Goal: Task Accomplishment & Management: Manage account settings

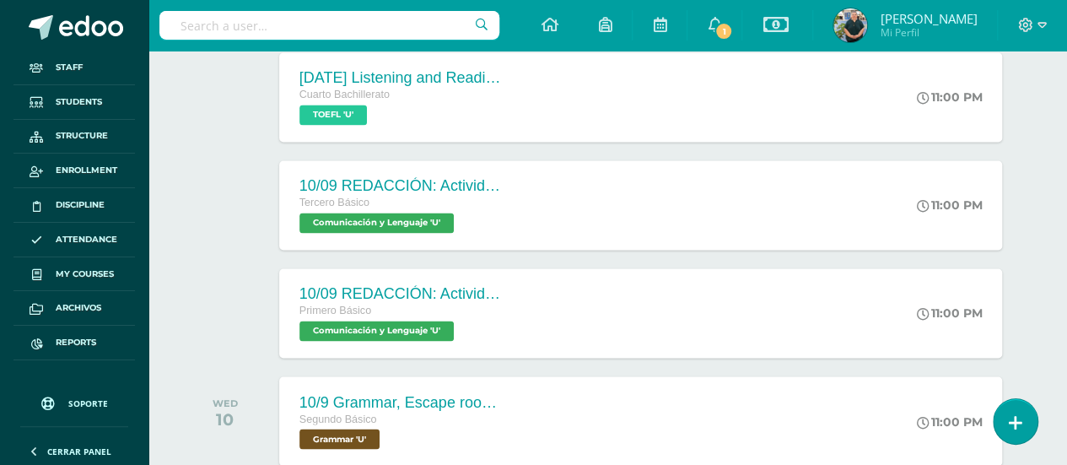
scroll to position [1225, 0]
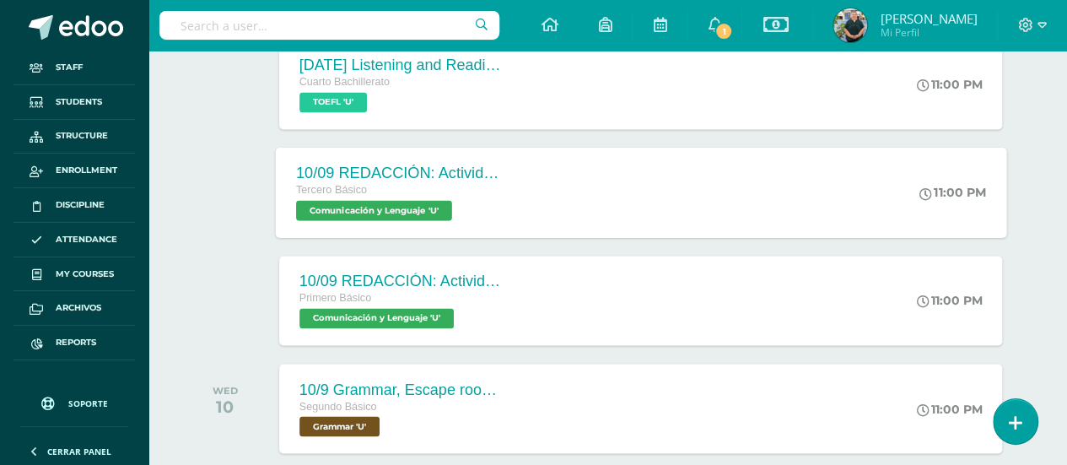
click at [660, 193] on div "10/09 REDACCIÓN: Actividad de Guatemala Tercero Básico Comunicación y Lenguaje …" at bounding box center [640, 192] width 730 height 90
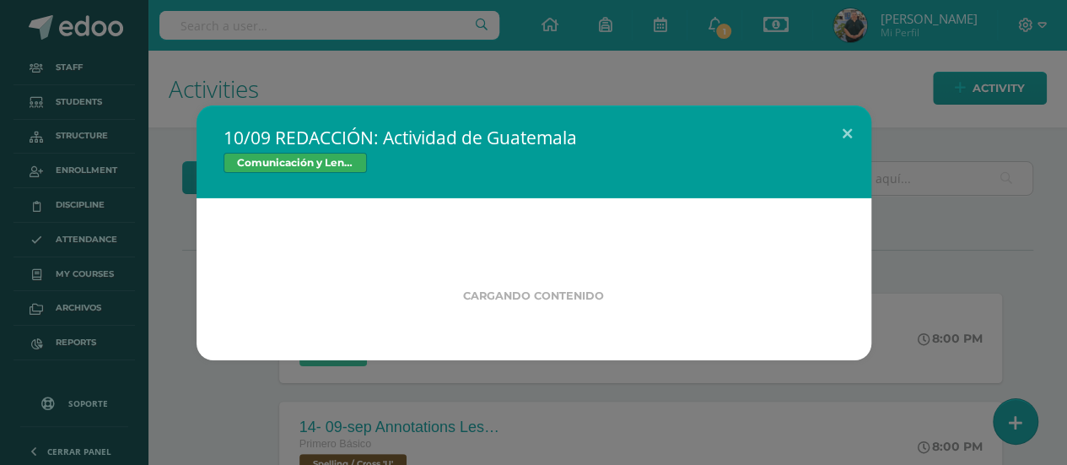
scroll to position [0, 0]
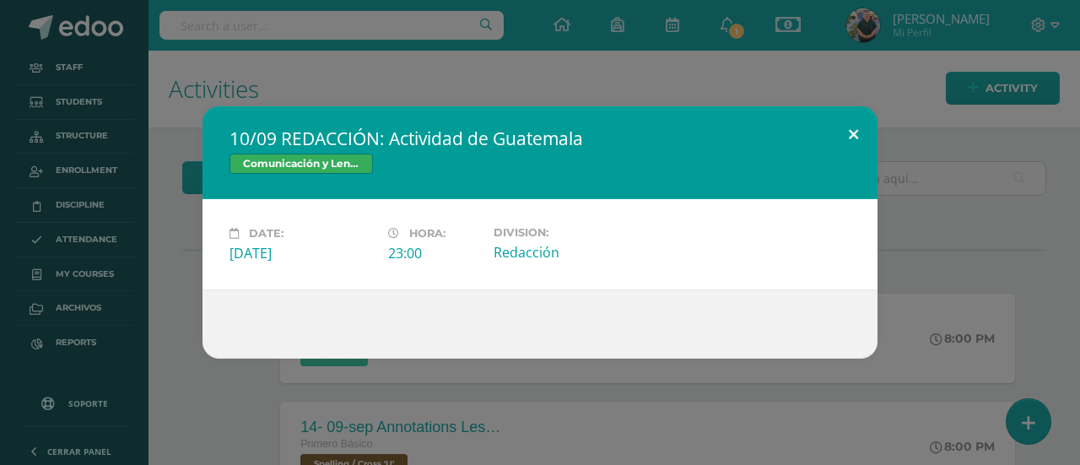
click at [850, 136] on button at bounding box center [853, 134] width 48 height 57
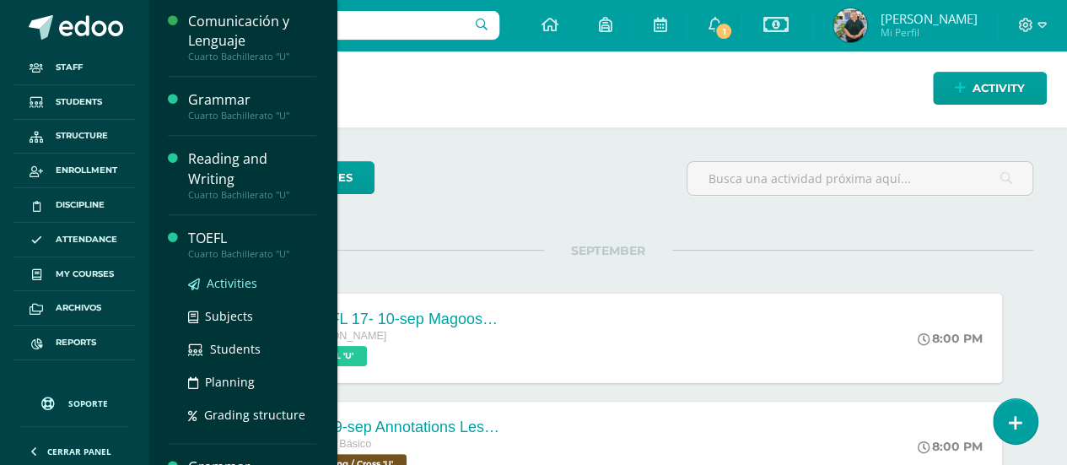
click at [233, 277] on span "Activities" at bounding box center [232, 283] width 51 height 16
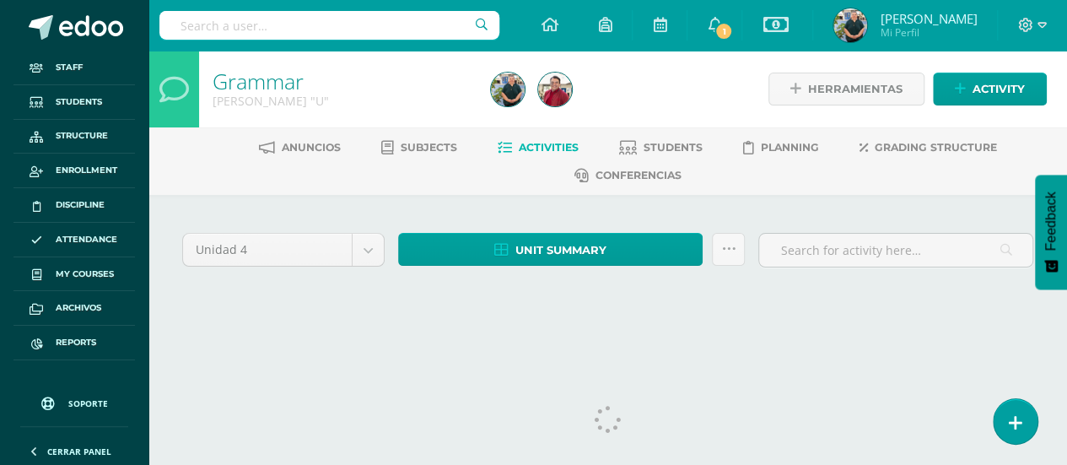
drag, startPoint x: 1071, startPoint y: 26, endPoint x: 1079, endPoint y: 98, distance: 72.1
click at [1066, 96] on html "Staff Students Structure Enrollment Discipline Attendance My courses Archivos R…" at bounding box center [533, 173] width 1067 height 347
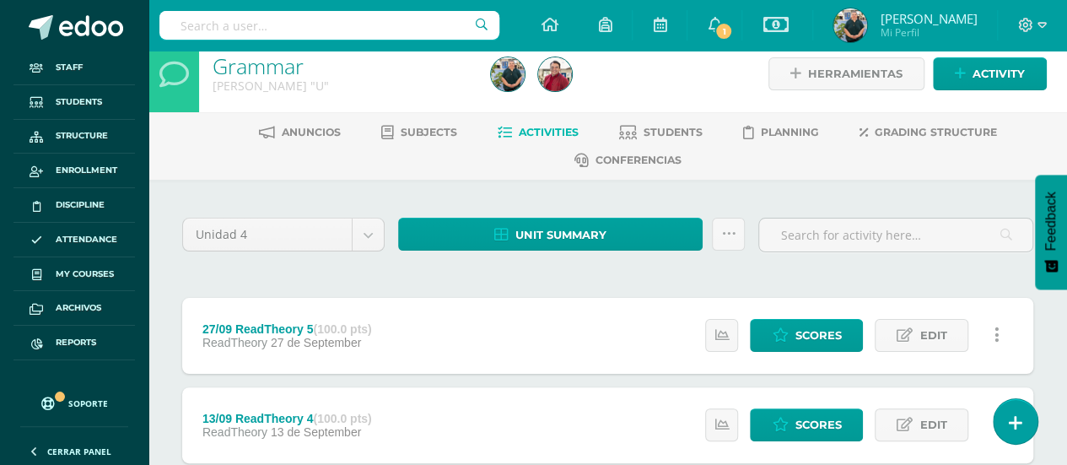
scroll to position [307, 0]
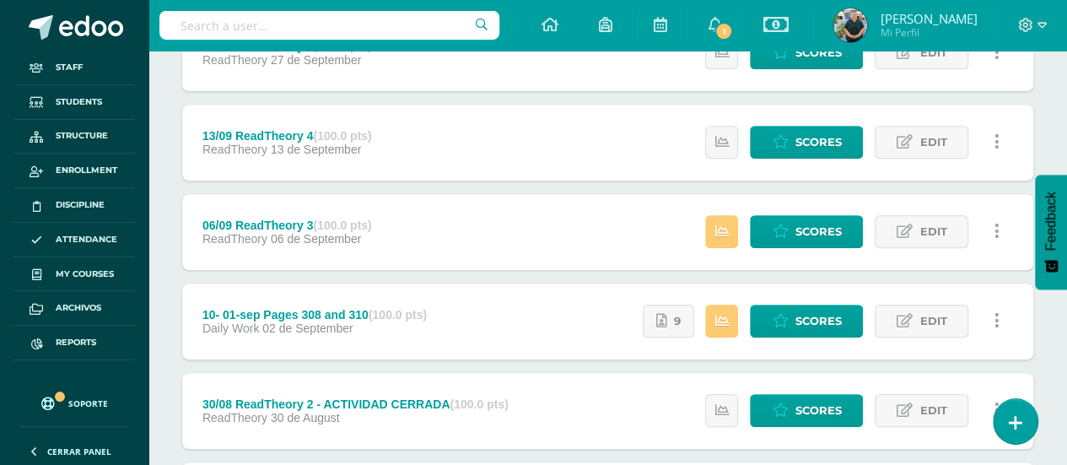
scroll to position [319, 0]
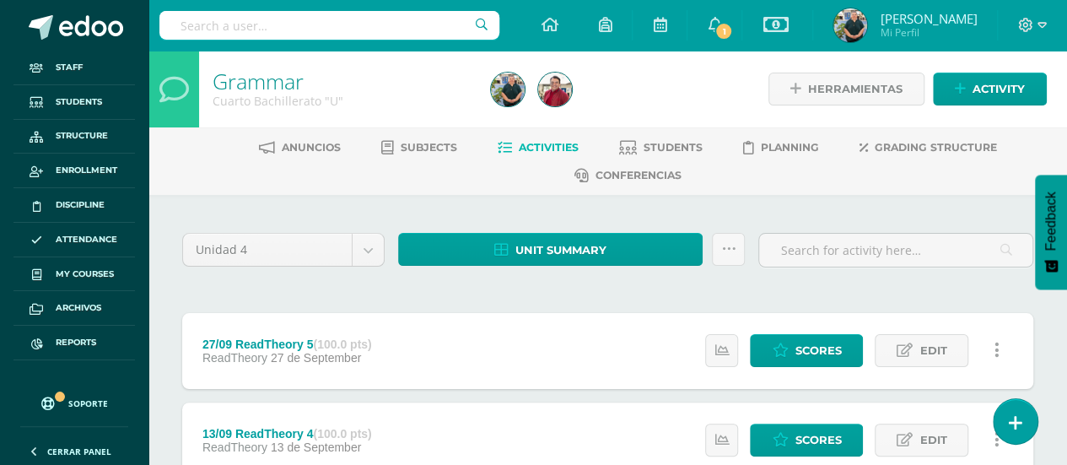
scroll to position [0, 0]
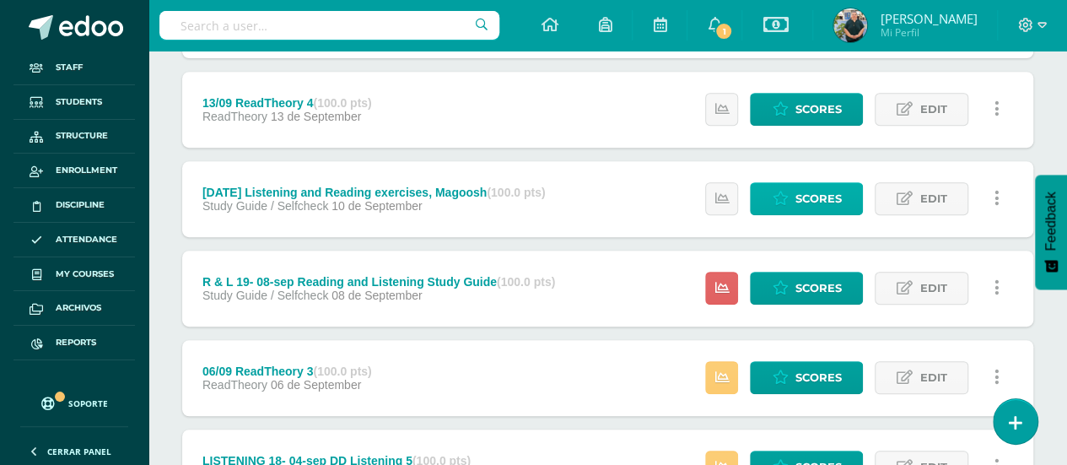
scroll to position [386, 0]
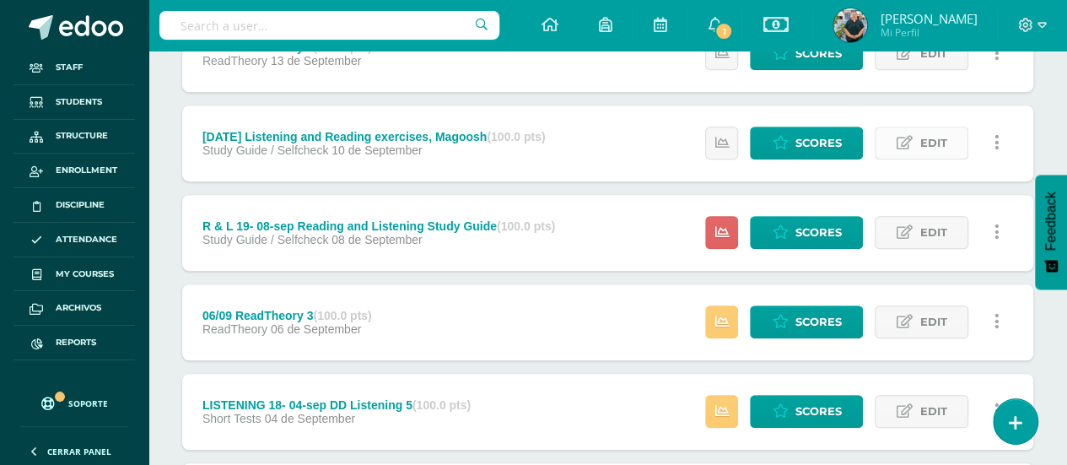
click at [919, 136] on span "Edit" at bounding box center [932, 142] width 27 height 31
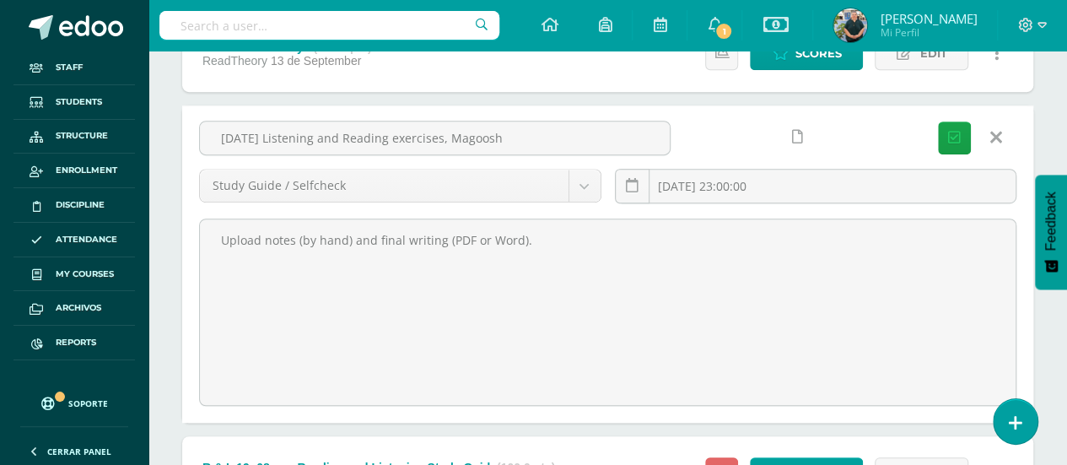
scroll to position [388, 0]
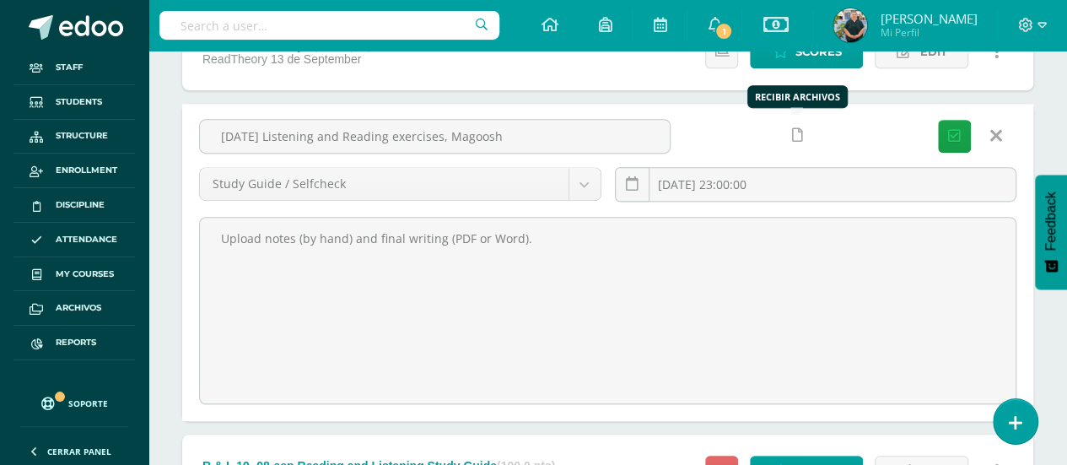
click at [798, 132] on icon at bounding box center [797, 135] width 11 height 14
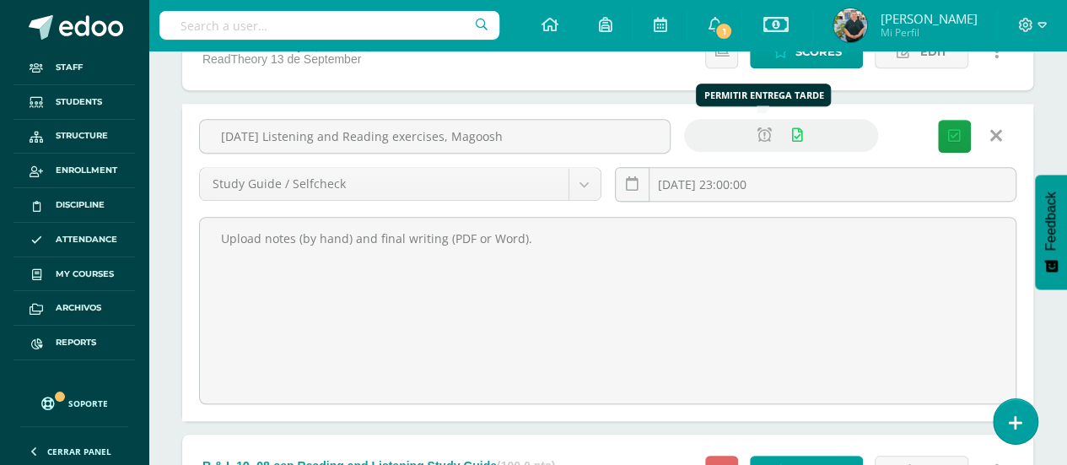
click at [765, 134] on icon at bounding box center [764, 135] width 14 height 14
click at [967, 132] on button "Save" at bounding box center [954, 136] width 33 height 33
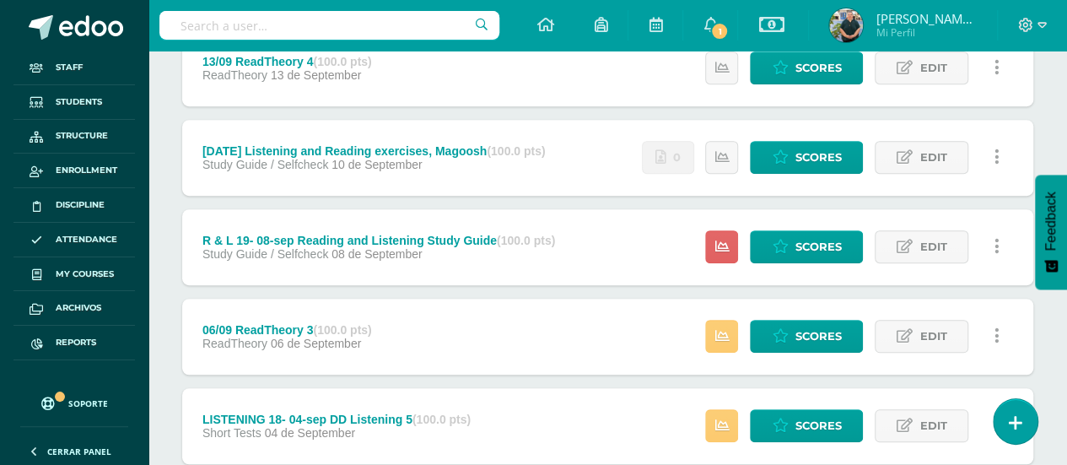
scroll to position [380, 0]
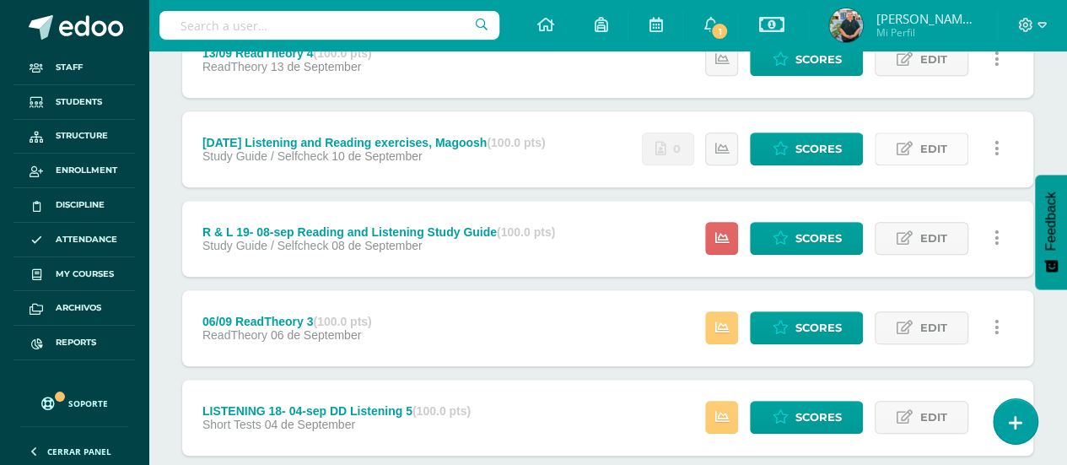
click at [924, 143] on span "Edit" at bounding box center [932, 148] width 27 height 31
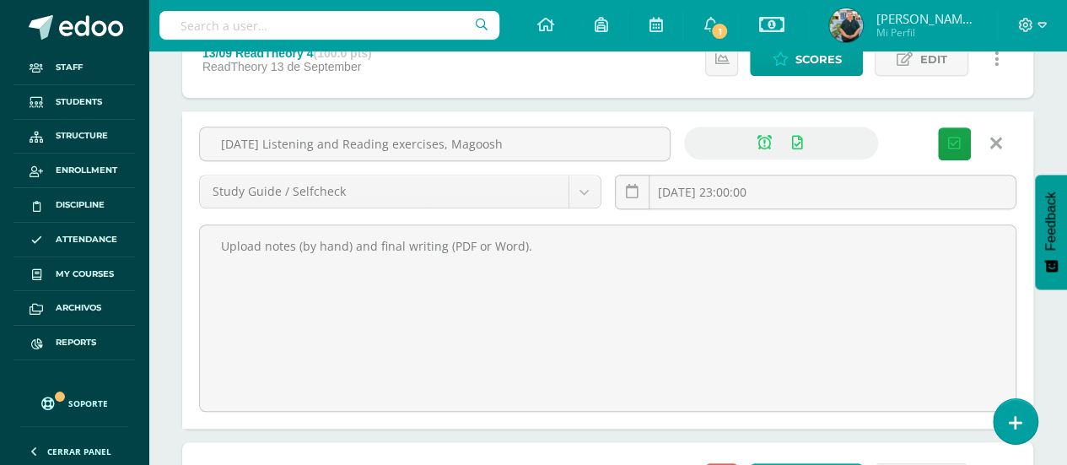
drag, startPoint x: 578, startPoint y: 233, endPoint x: 160, endPoint y: 251, distance: 417.9
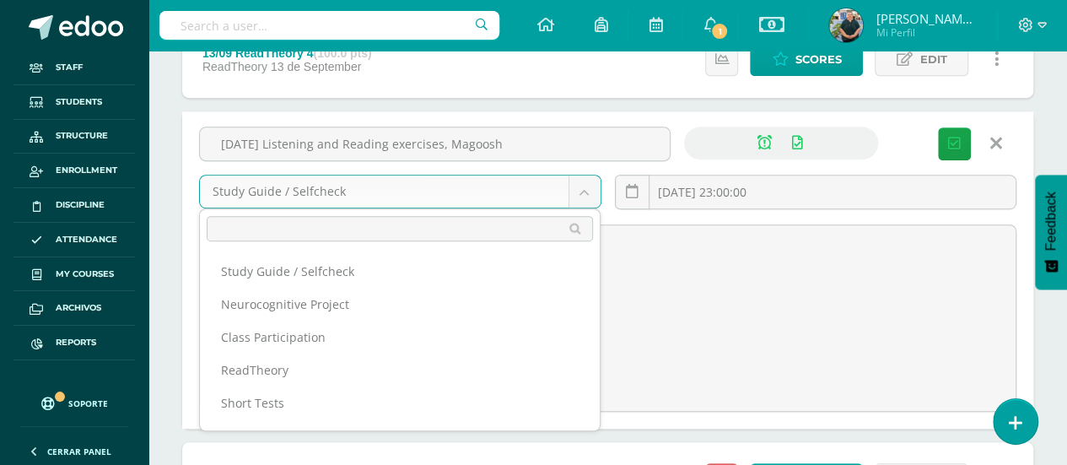
scroll to position [62, 0]
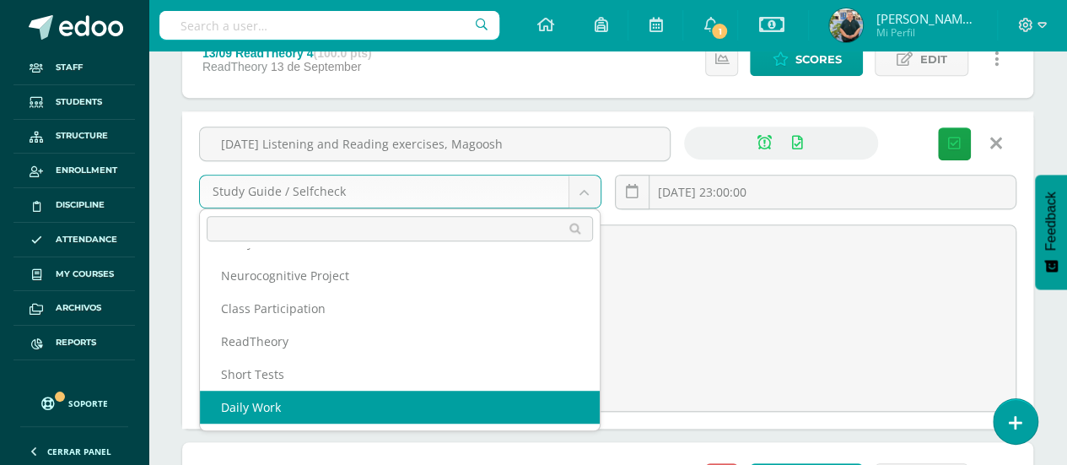
select select "202326"
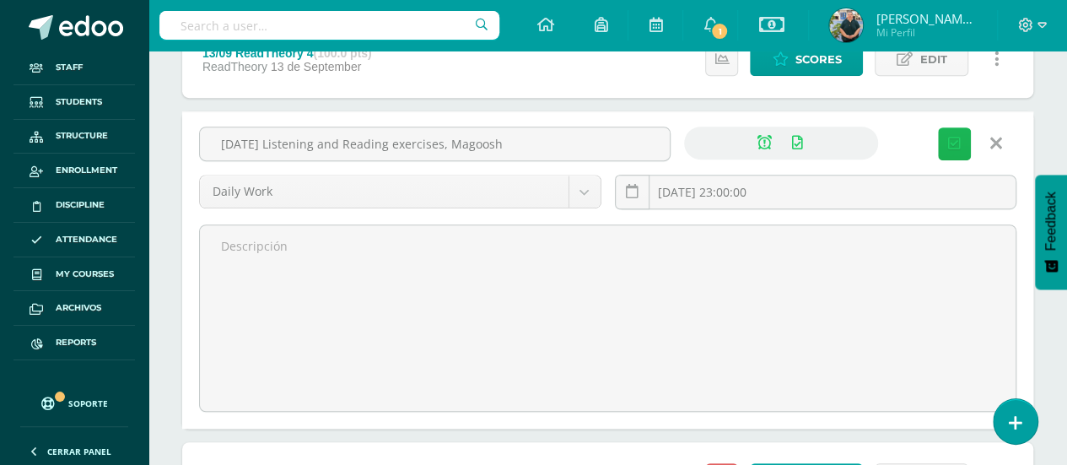
click at [955, 140] on icon "submit" at bounding box center [954, 144] width 13 height 14
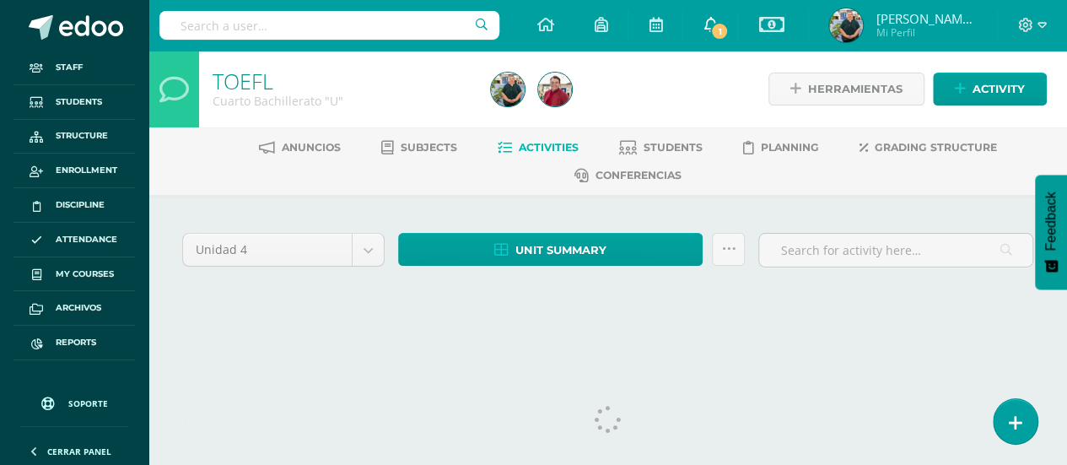
click at [720, 31] on span "1" at bounding box center [719, 31] width 19 height 19
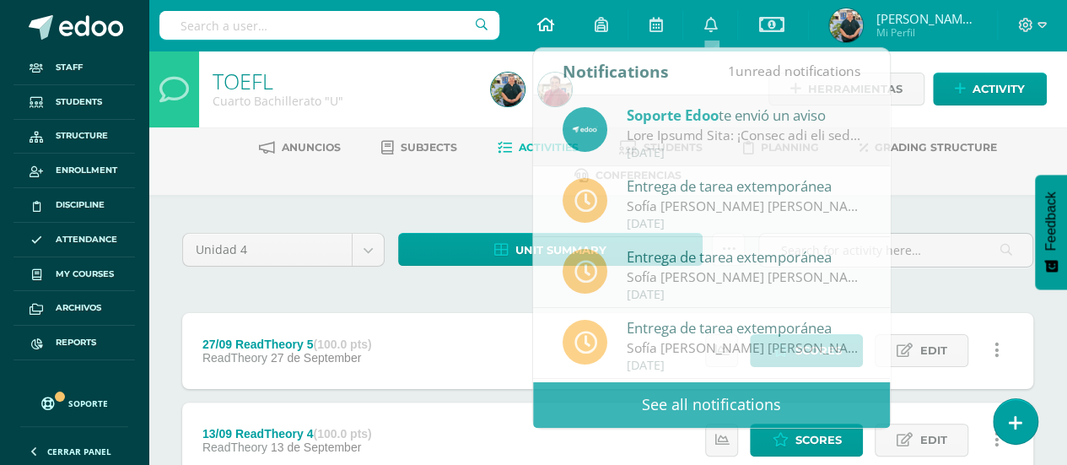
click at [542, 28] on icon at bounding box center [544, 24] width 17 height 15
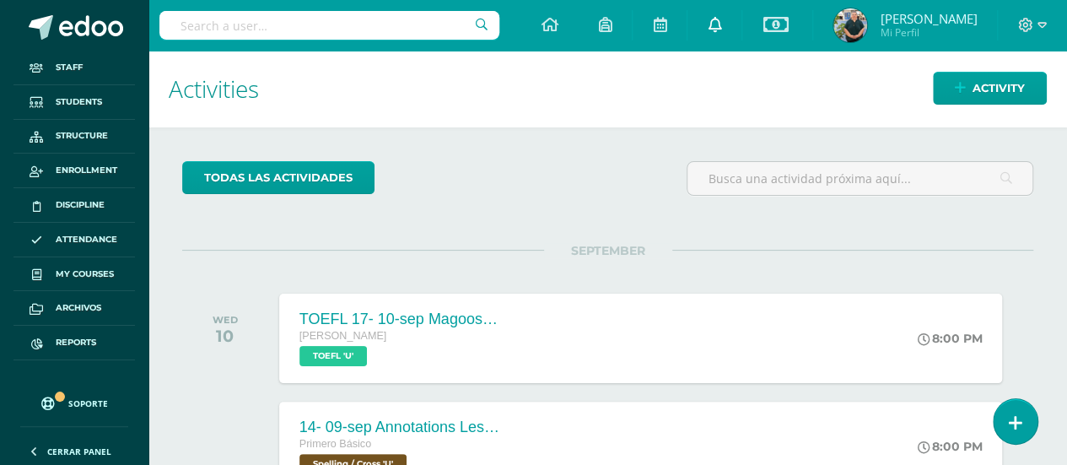
click at [715, 23] on icon at bounding box center [714, 24] width 13 height 15
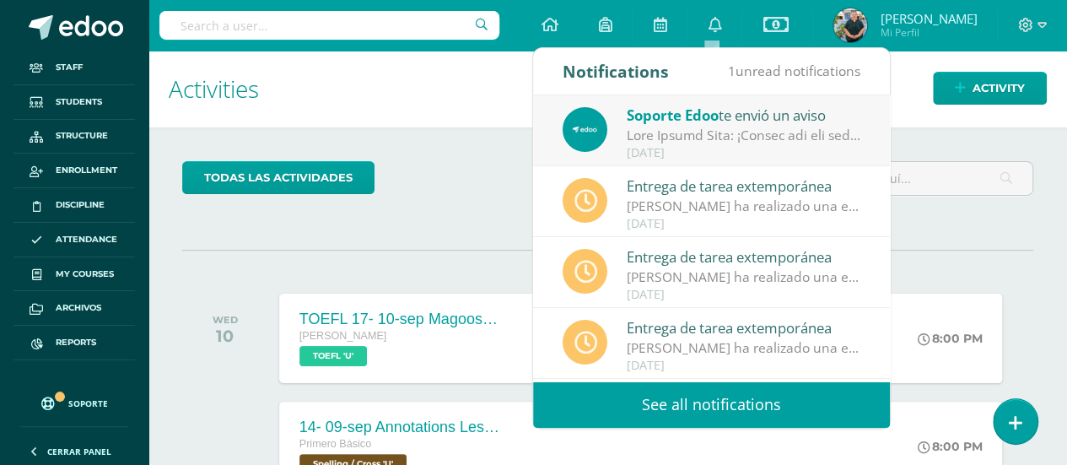
click at [721, 123] on div "Soporte Edoo te envió un aviso" at bounding box center [744, 115] width 234 height 22
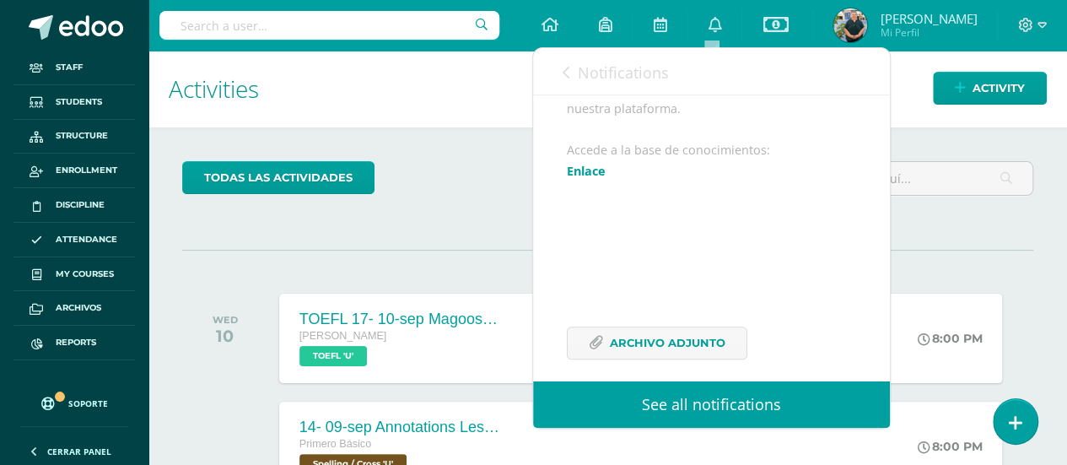
scroll to position [688, 0]
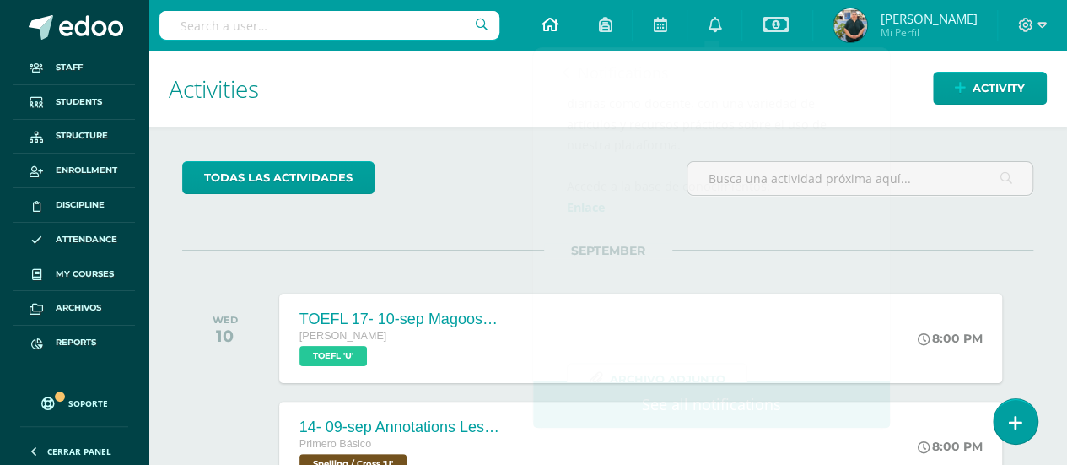
click at [552, 21] on icon at bounding box center [549, 24] width 17 height 15
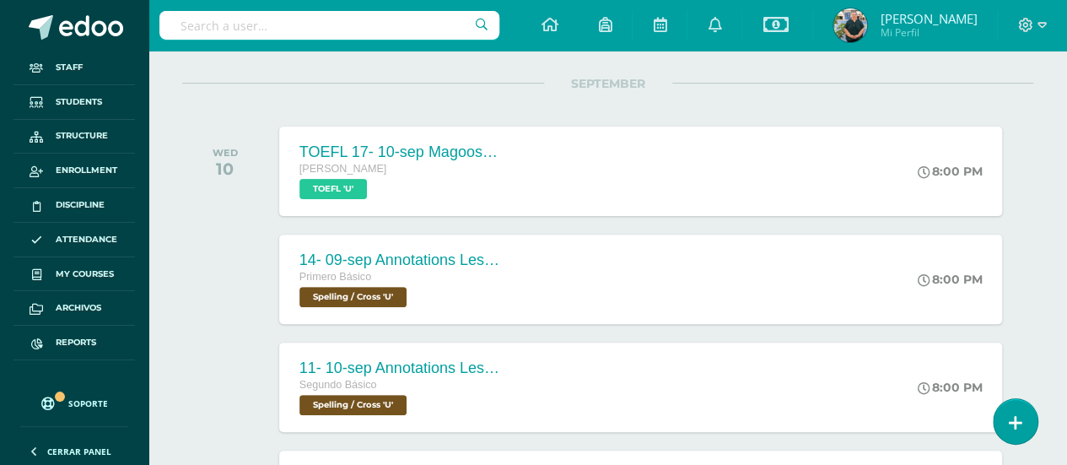
scroll to position [169, 0]
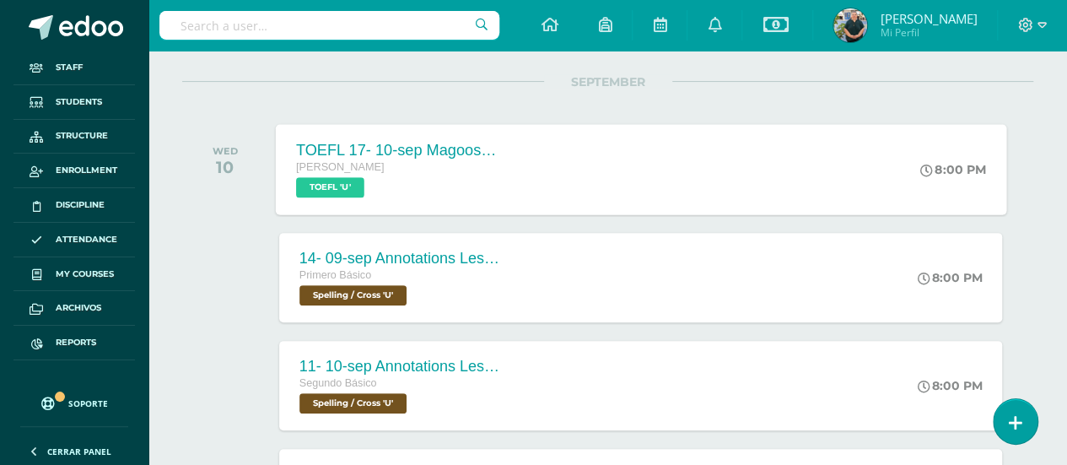
click at [638, 159] on div "TOEFL 17- 10-sep Magoosh Tests Listening and Reading [PERSON_NAME] TOEFL 'U' 8:…" at bounding box center [640, 169] width 730 height 90
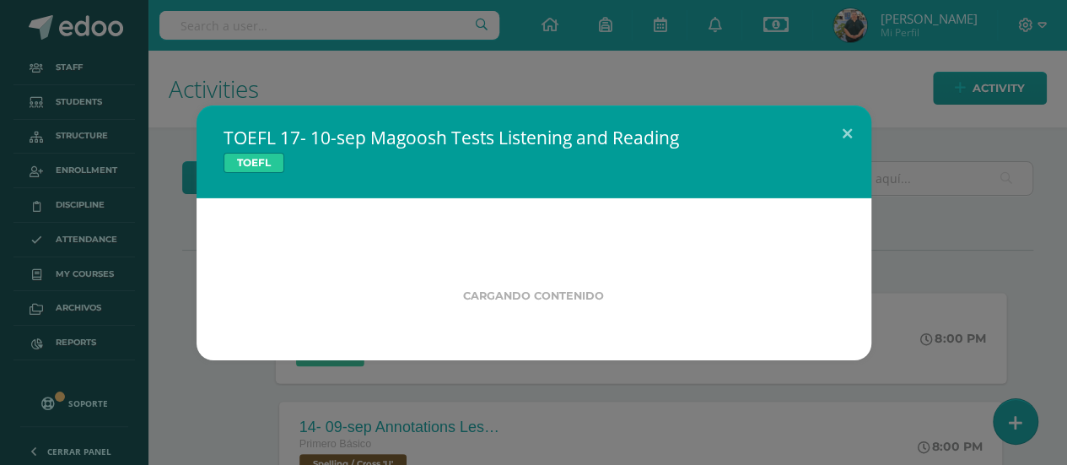
scroll to position [0, 0]
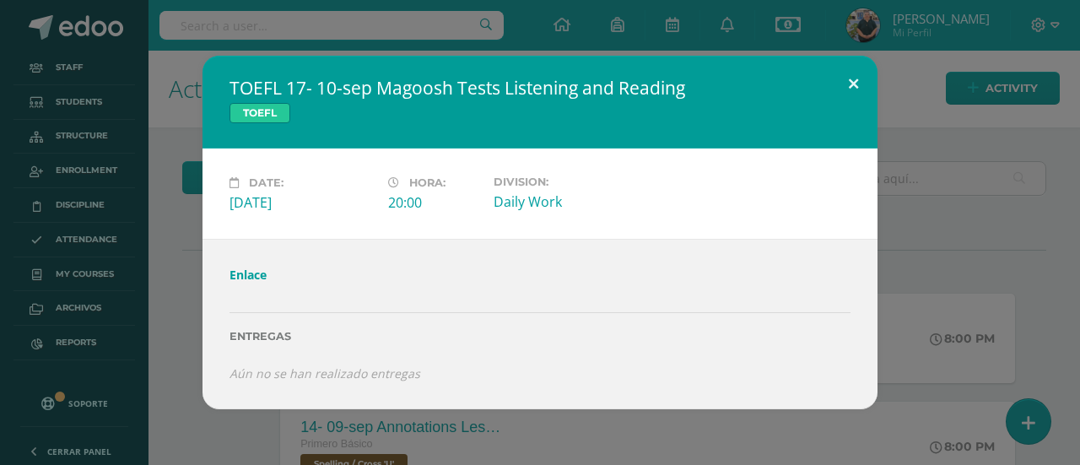
click at [853, 81] on button at bounding box center [853, 84] width 48 height 57
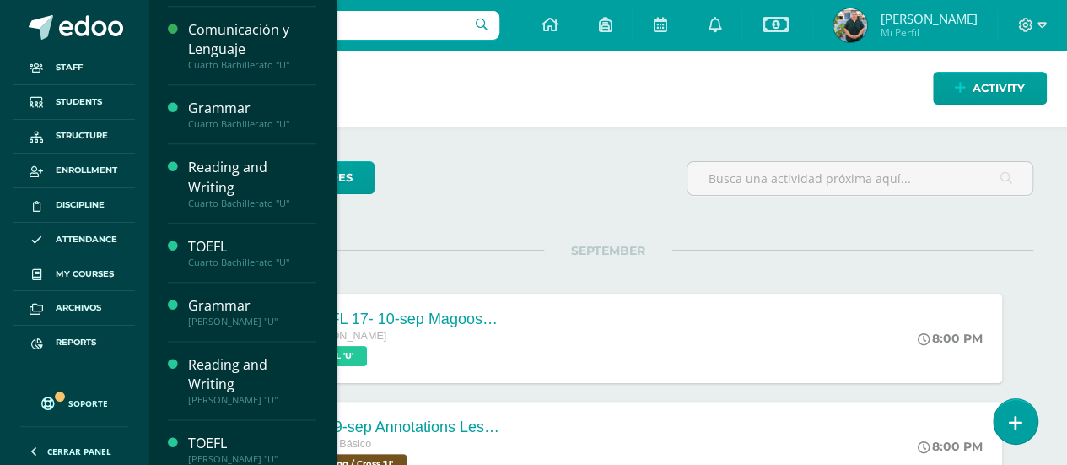
scroll to position [887, 0]
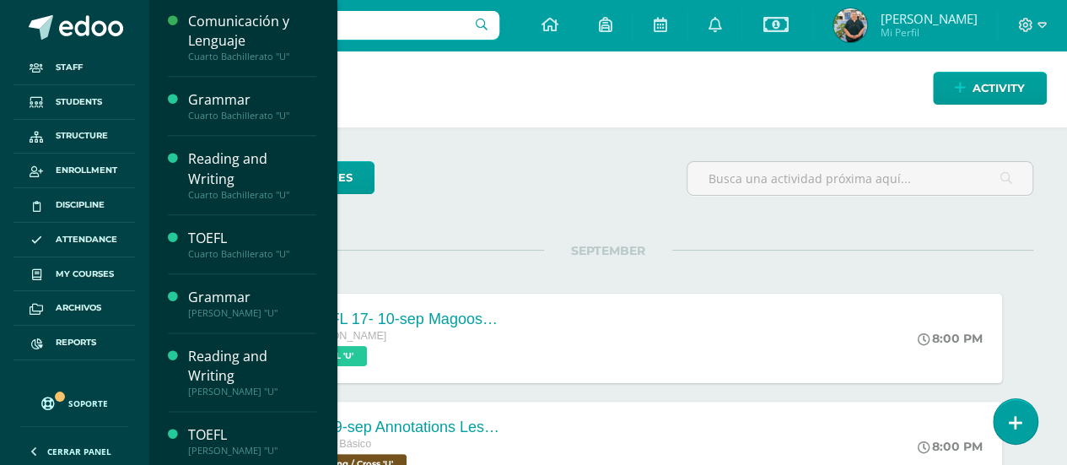
click at [254, 444] on div "[PERSON_NAME] "U"" at bounding box center [252, 450] width 128 height 12
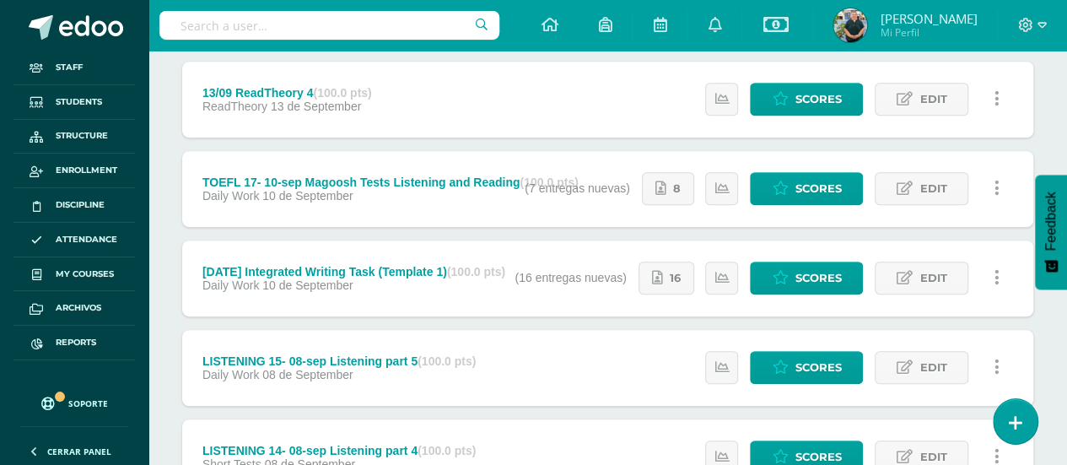
scroll to position [347, 0]
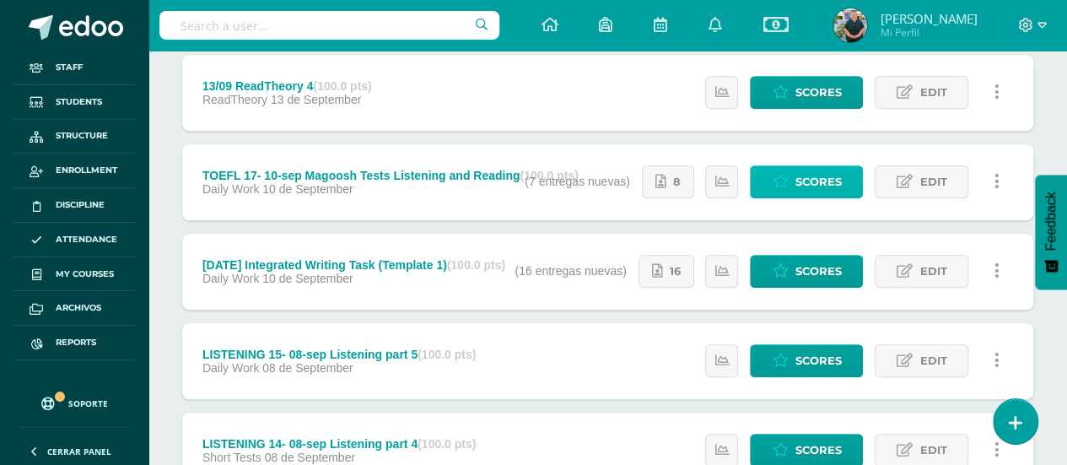
click at [827, 171] on span "Scores" at bounding box center [817, 181] width 46 height 31
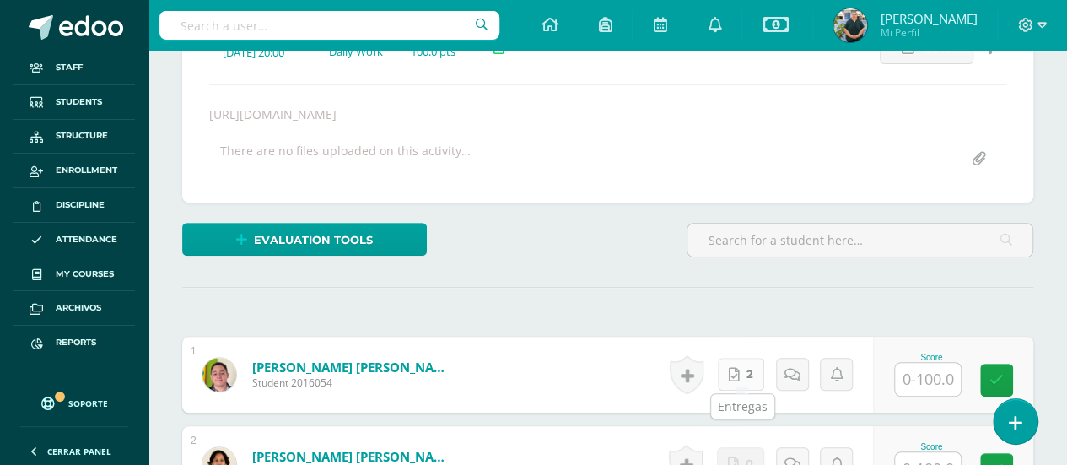
scroll to position [295, 0]
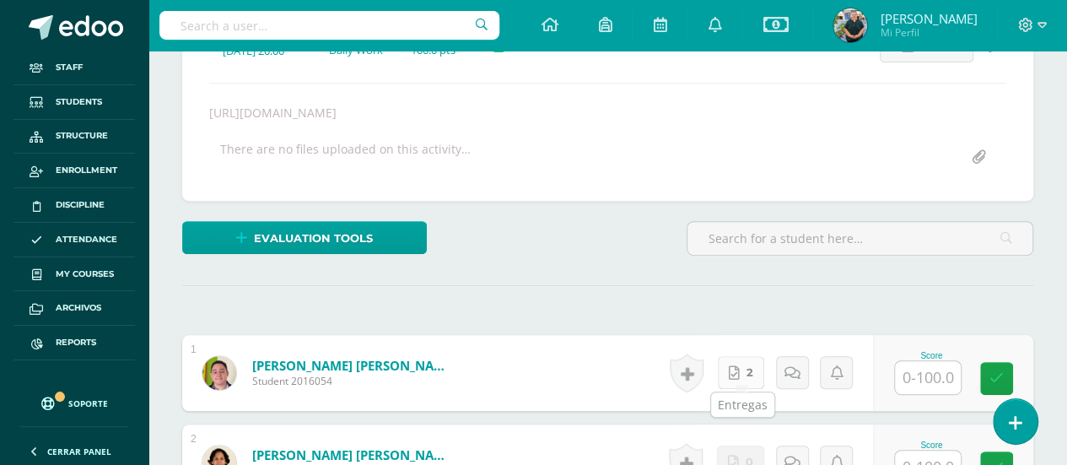
click at [746, 374] on link "2" at bounding box center [741, 372] width 46 height 33
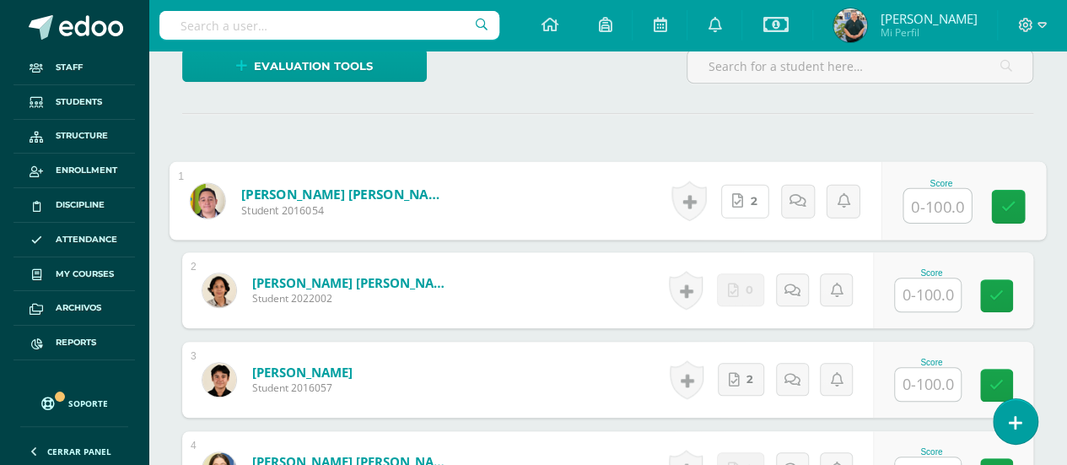
scroll to position [642, 0]
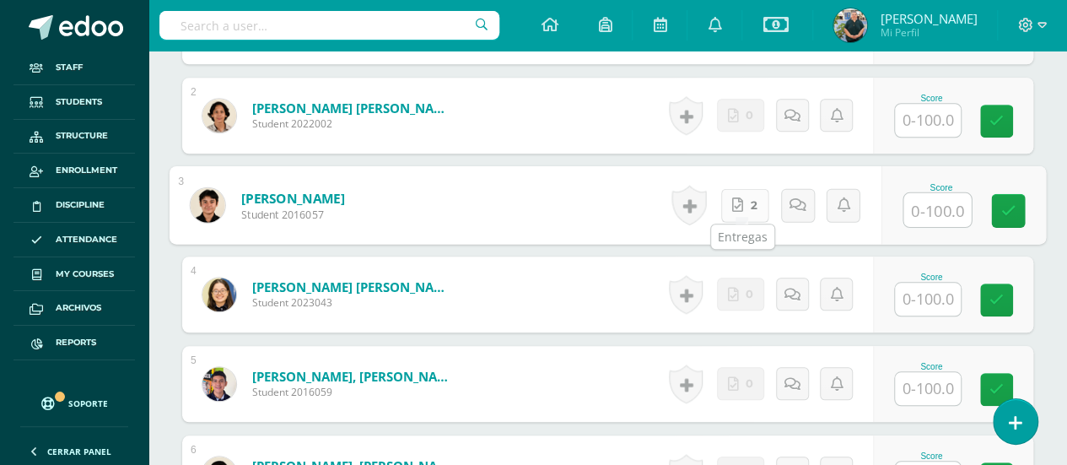
click at [734, 198] on icon at bounding box center [737, 204] width 11 height 14
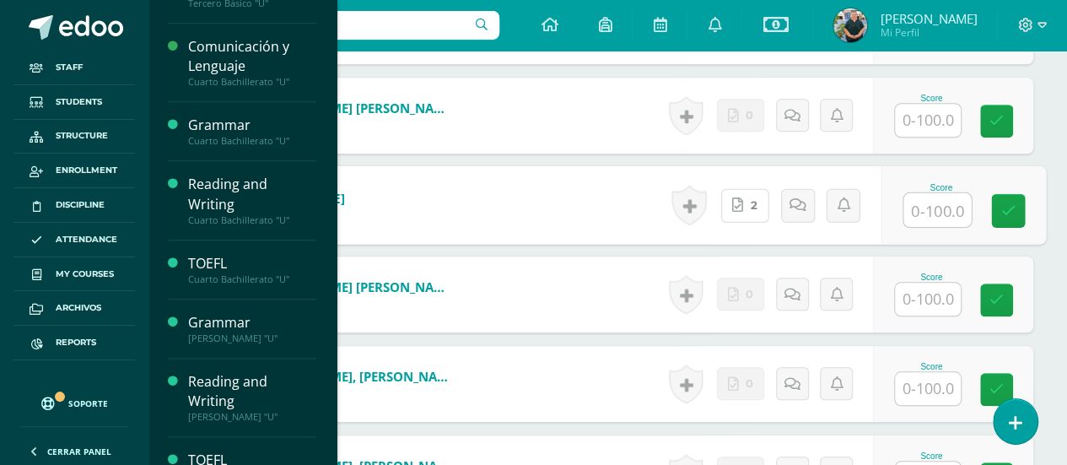
scroll to position [872, 0]
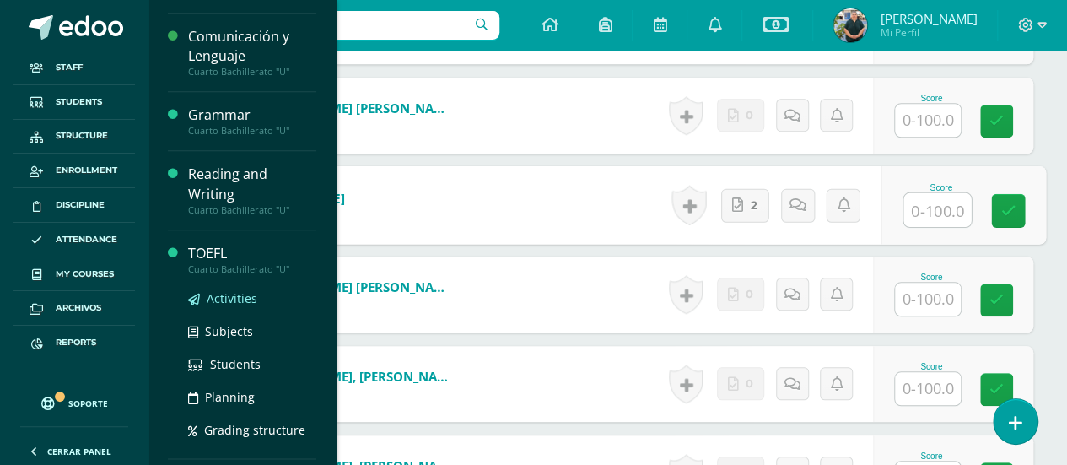
click at [238, 290] on span "Activities" at bounding box center [232, 298] width 51 height 16
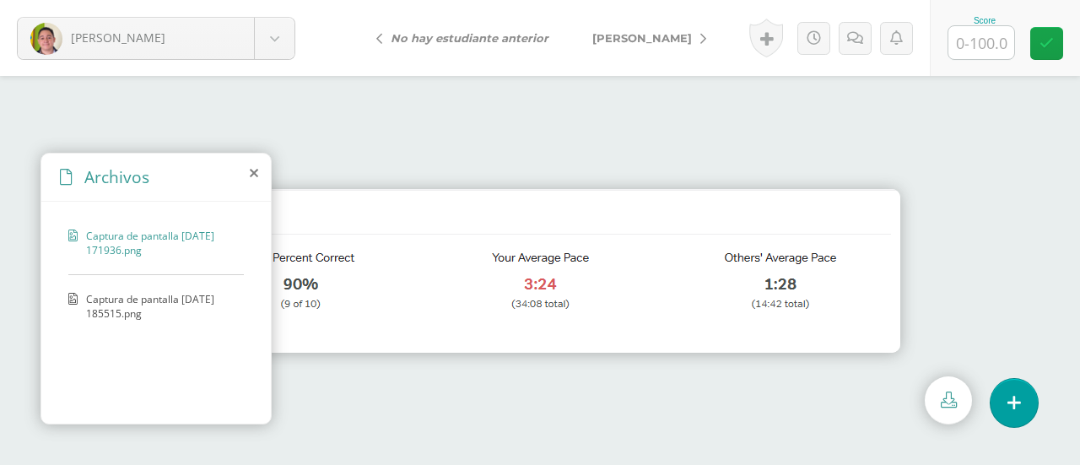
click at [137, 310] on span "Captura de pantalla [DATE] 185515.png" at bounding box center [160, 306] width 149 height 29
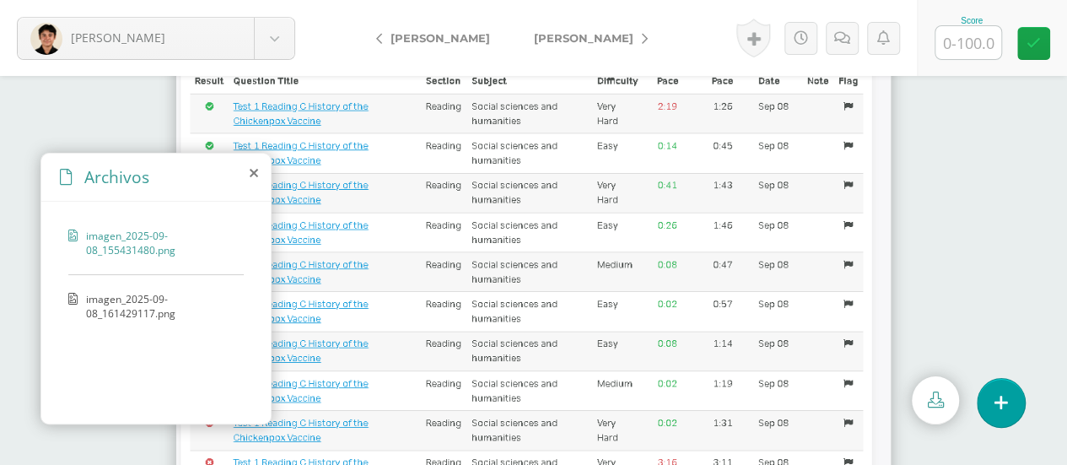
scroll to position [109, 0]
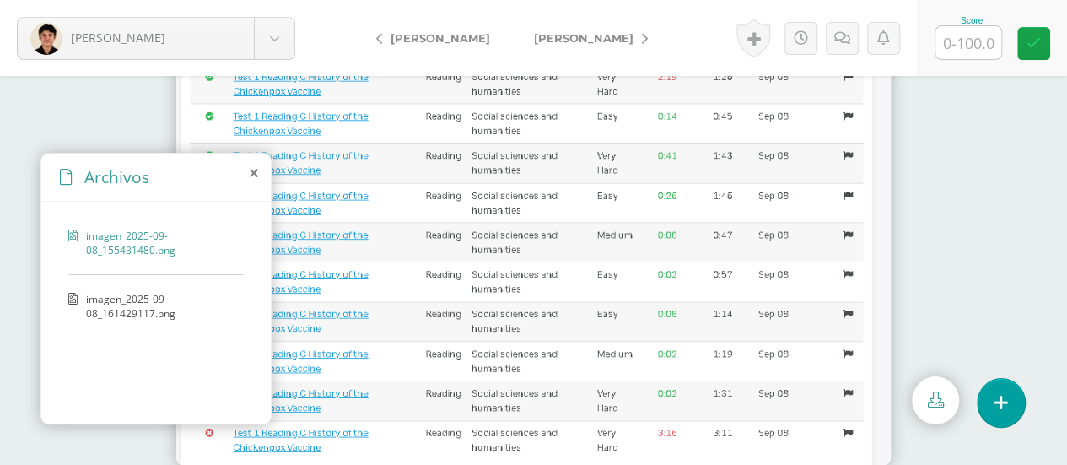
click at [724, 267] on img at bounding box center [533, 161] width 714 height 607
click at [92, 292] on span "imagen_2025-09-08_161429117.png" at bounding box center [160, 306] width 149 height 29
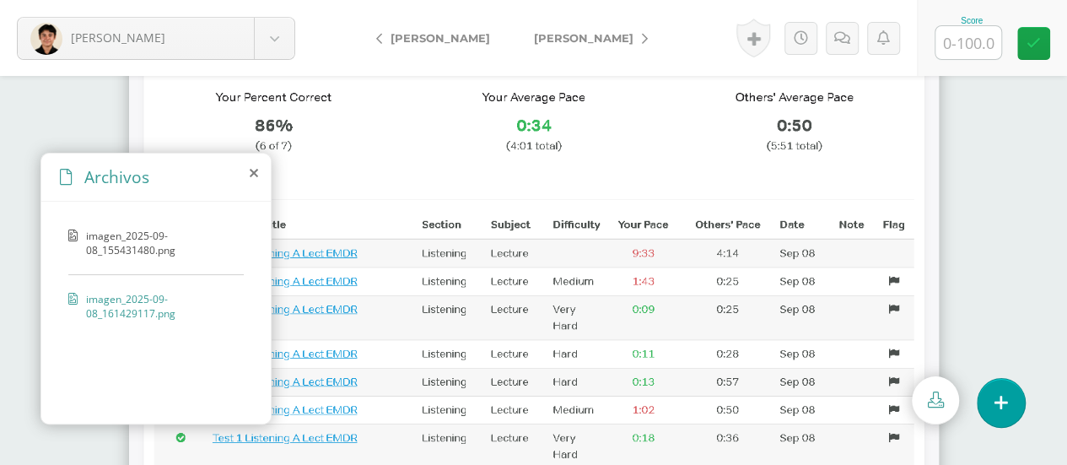
click at [92, 292] on span "imagen_2025-09-08_161429117.png" at bounding box center [160, 306] width 149 height 29
click at [102, 173] on span "Archivos" at bounding box center [116, 176] width 65 height 23
click at [454, 141] on img at bounding box center [534, 270] width 810 height 523
click at [254, 175] on icon at bounding box center [254, 172] width 8 height 13
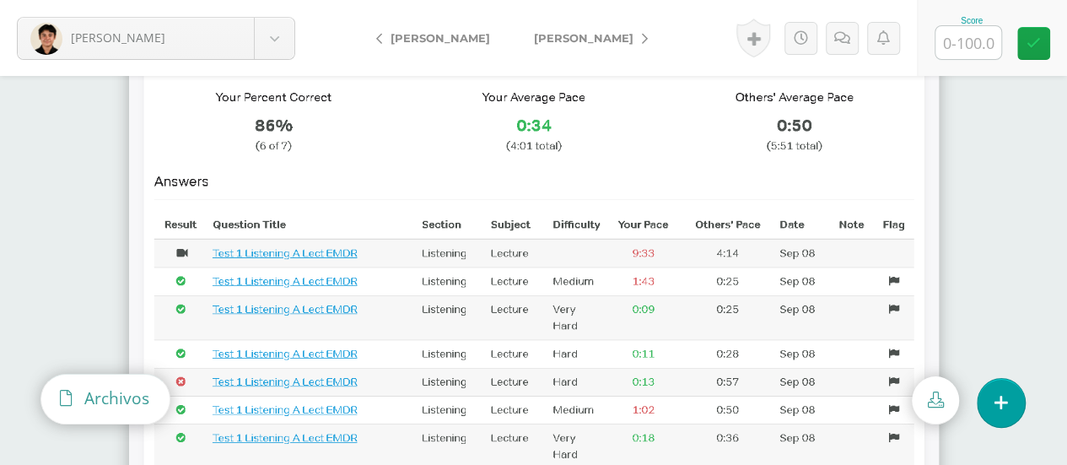
click at [63, 402] on icon at bounding box center [66, 398] width 12 height 16
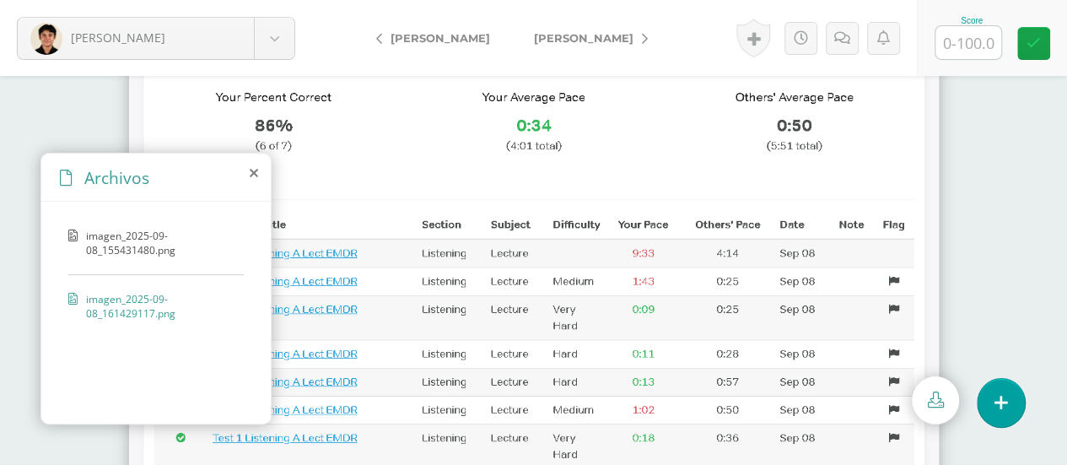
click at [102, 247] on span "imagen_2025-09-08_155431480.png" at bounding box center [160, 243] width 149 height 29
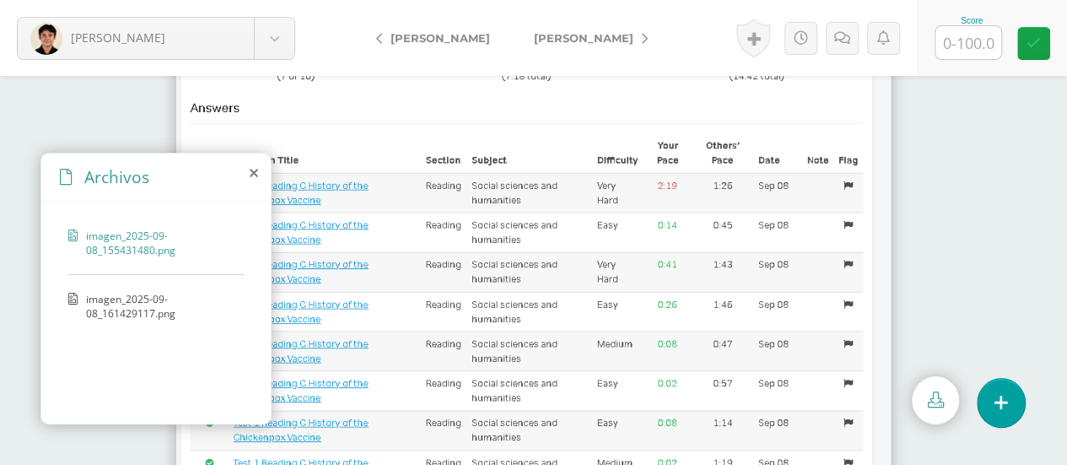
click at [714, 109] on img at bounding box center [533, 270] width 714 height 607
click at [934, 394] on icon at bounding box center [936, 399] width 16 height 16
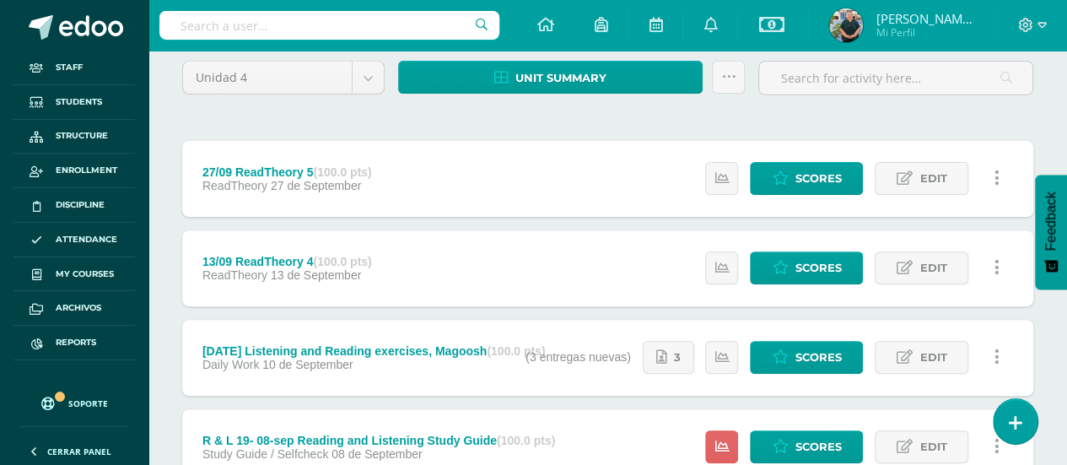
scroll to position [155, 0]
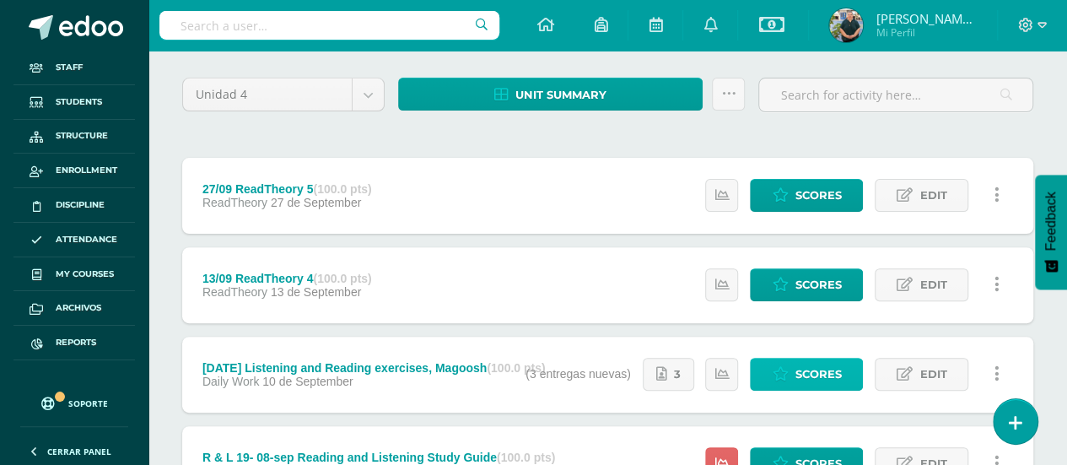
click at [816, 372] on span "Scores" at bounding box center [817, 373] width 46 height 31
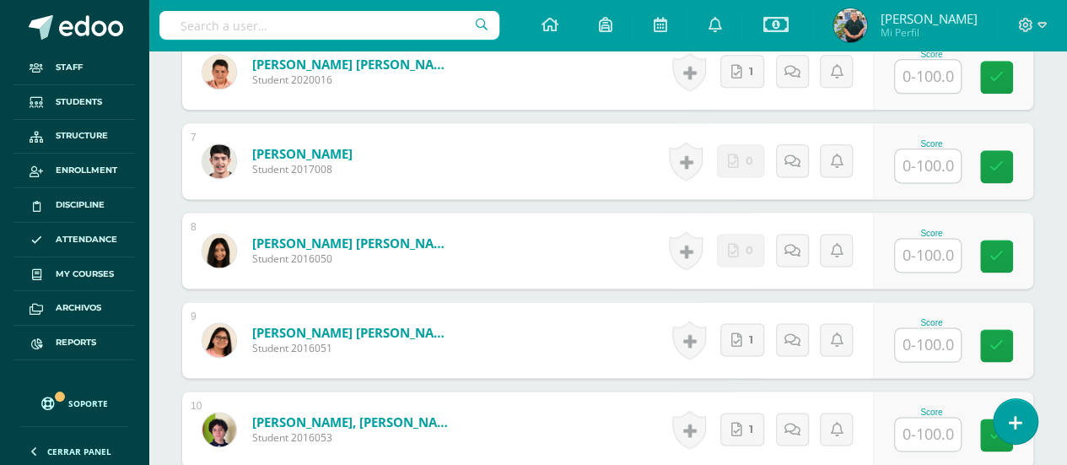
scroll to position [1066, 0]
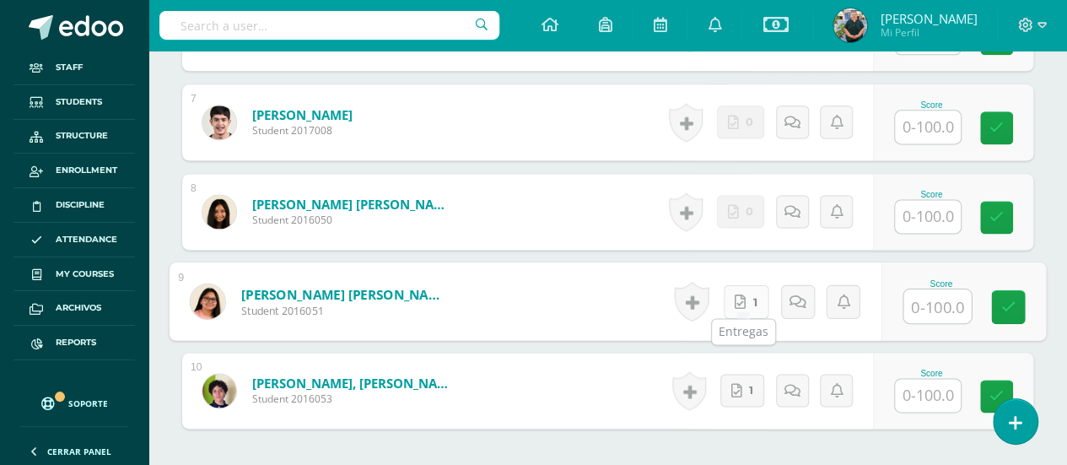
click at [747, 302] on link "1" at bounding box center [747, 301] width 46 height 34
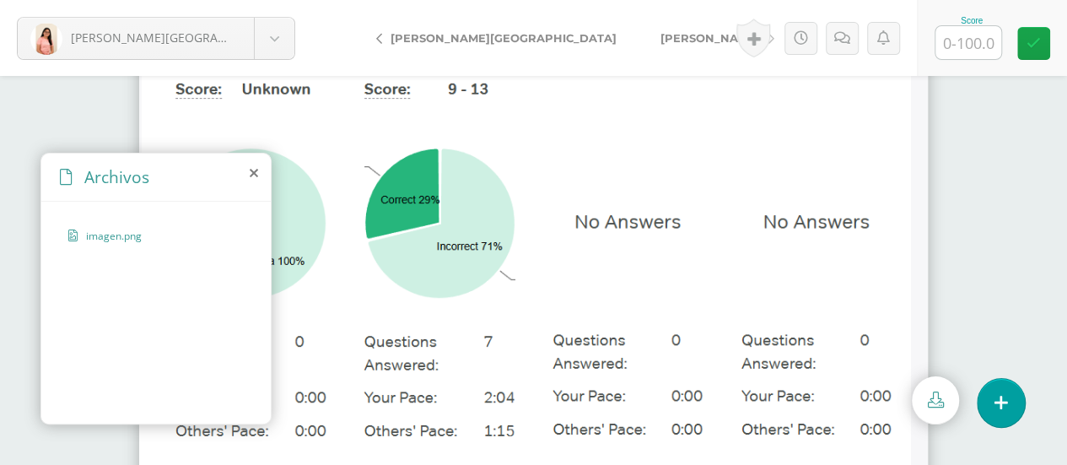
click at [251, 170] on icon at bounding box center [254, 172] width 8 height 13
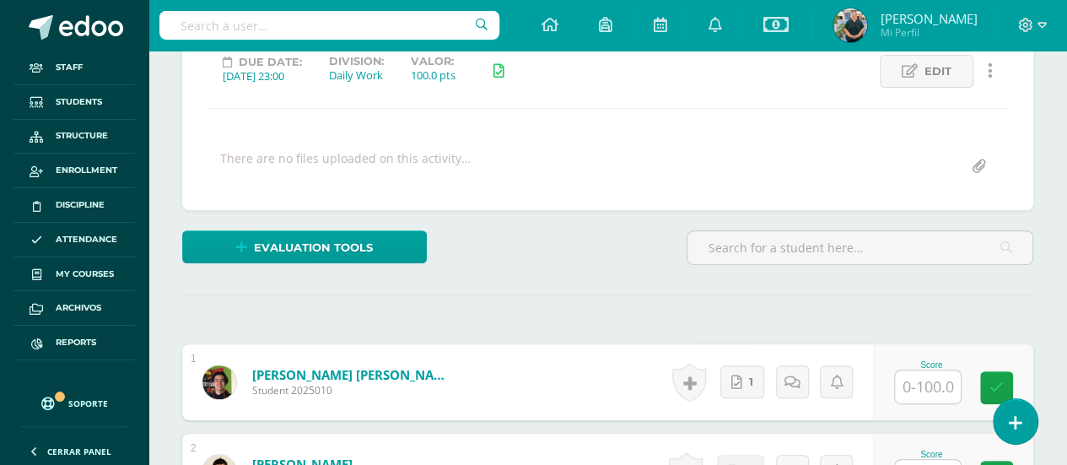
scroll to position [271, 0]
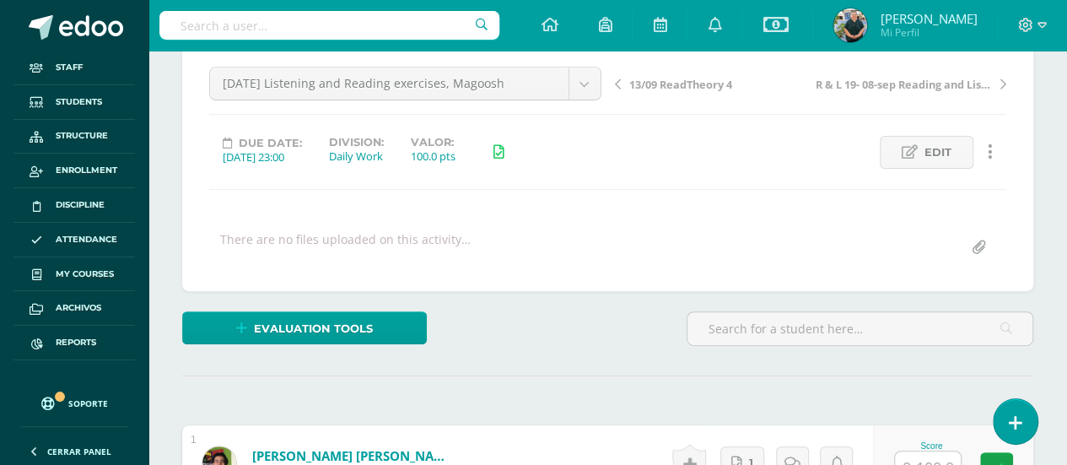
scroll to position [174, 0]
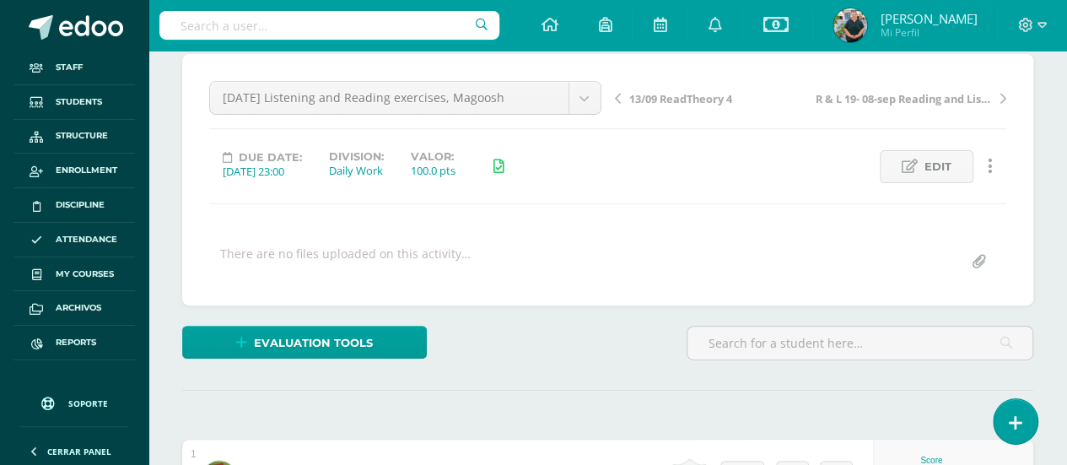
scroll to position [175, 0]
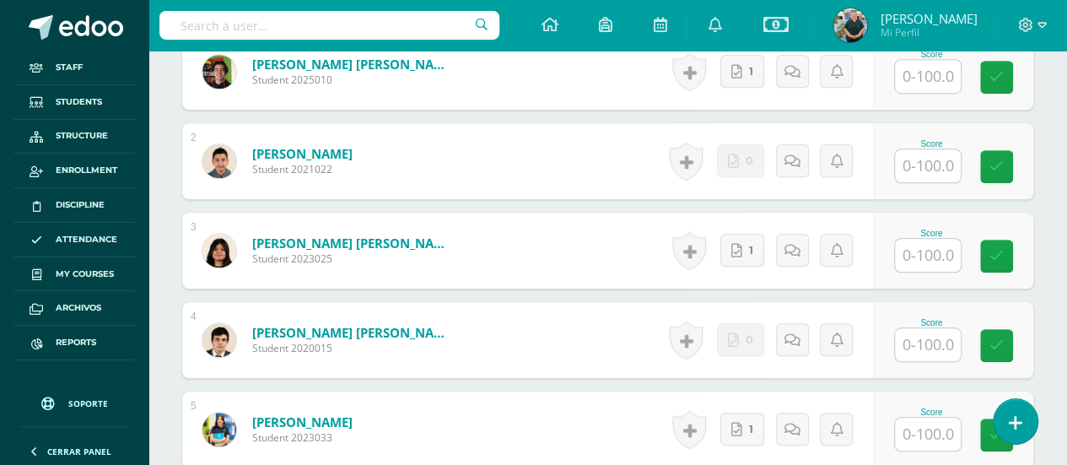
scroll to position [614, 0]
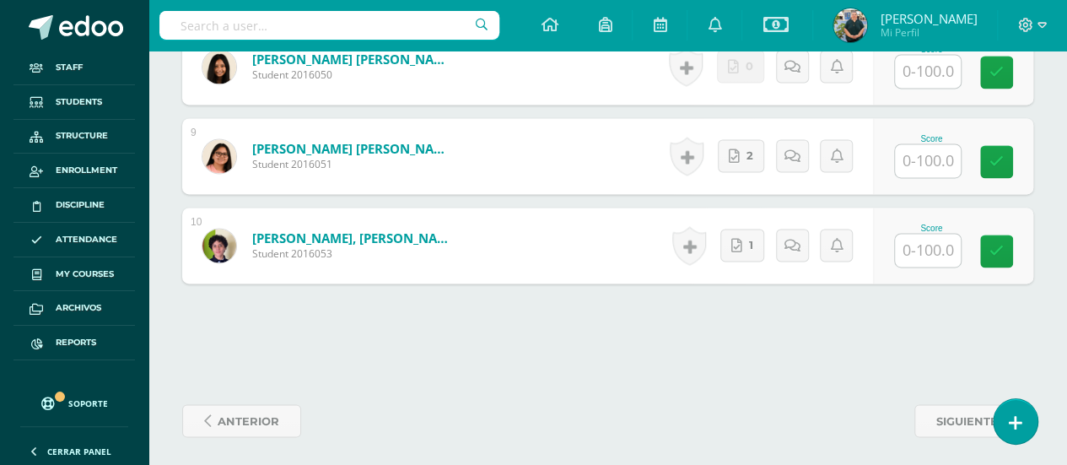
scroll to position [1212, 0]
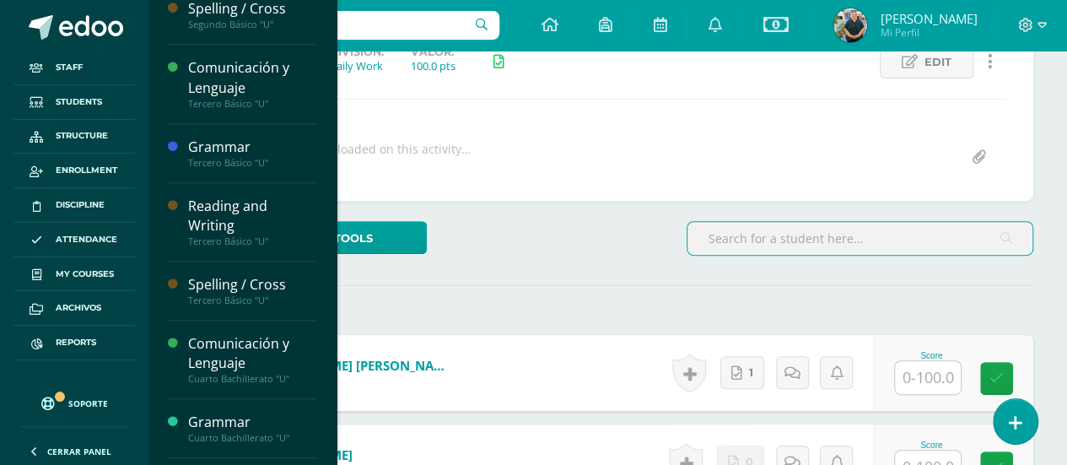
scroll to position [575, 0]
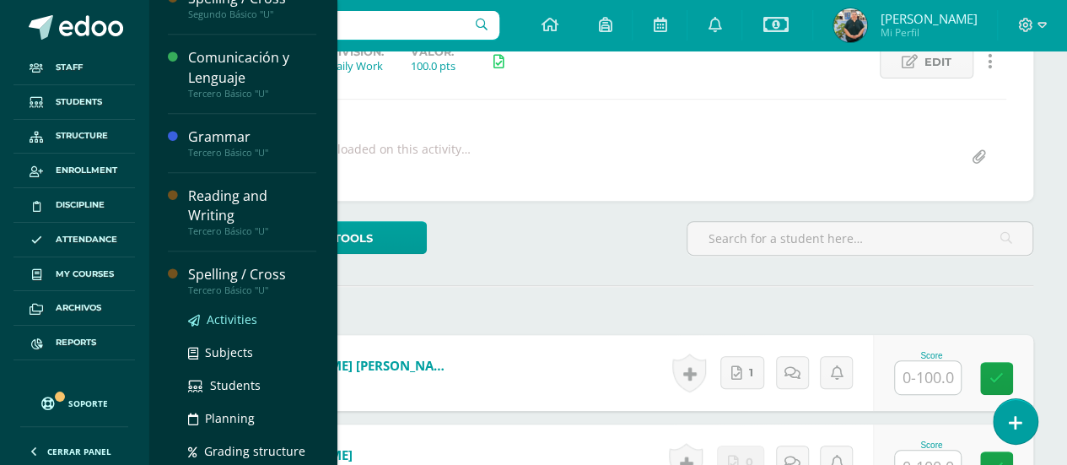
click at [243, 311] on span "Activities" at bounding box center [232, 319] width 51 height 16
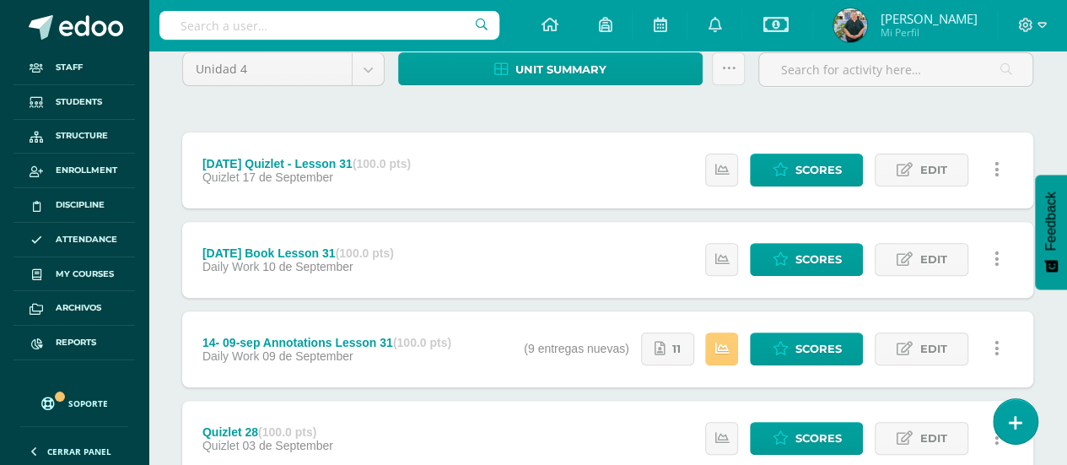
scroll to position [204, 0]
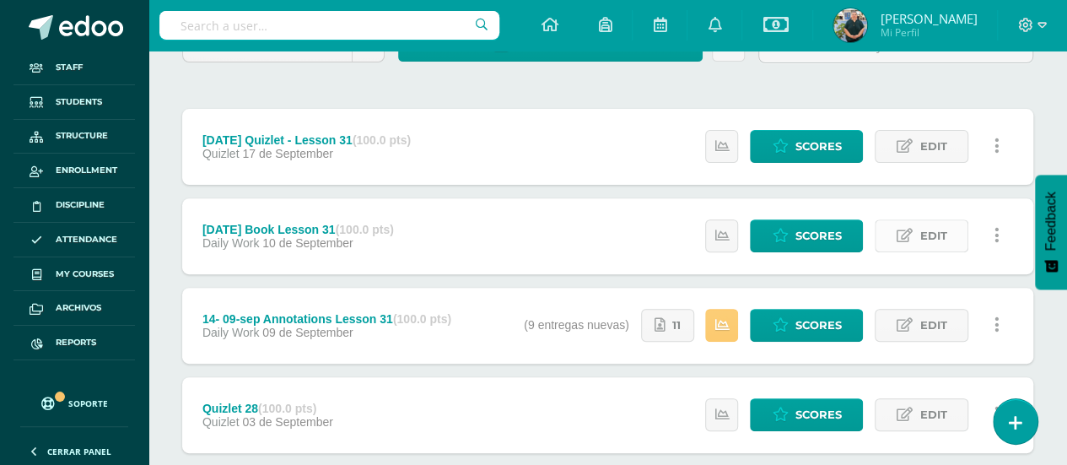
click at [939, 235] on span "Edit" at bounding box center [932, 235] width 27 height 31
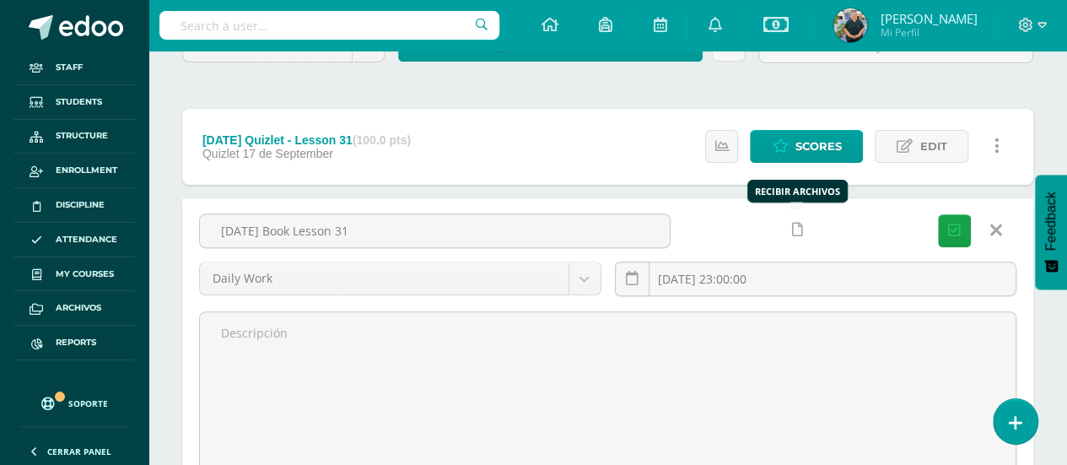
click at [797, 228] on icon at bounding box center [797, 230] width 11 height 14
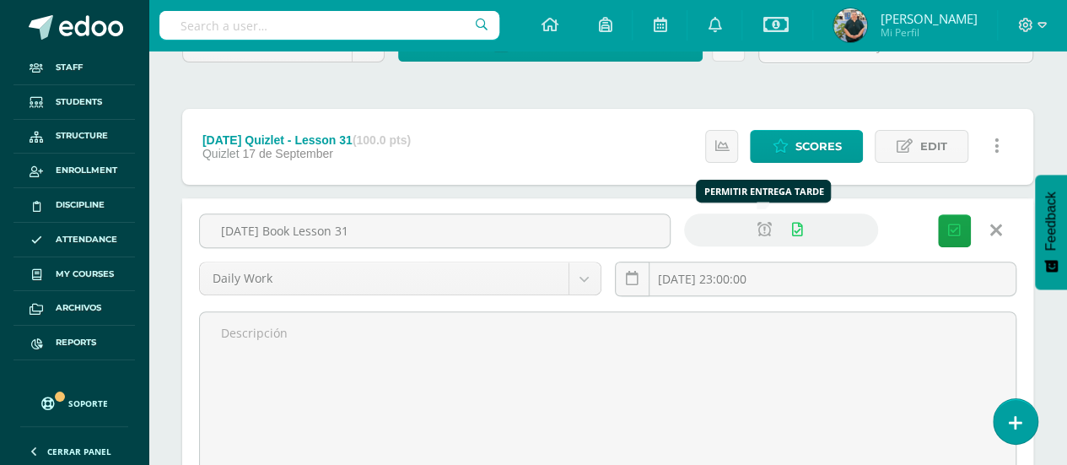
click at [762, 225] on icon at bounding box center [764, 230] width 14 height 14
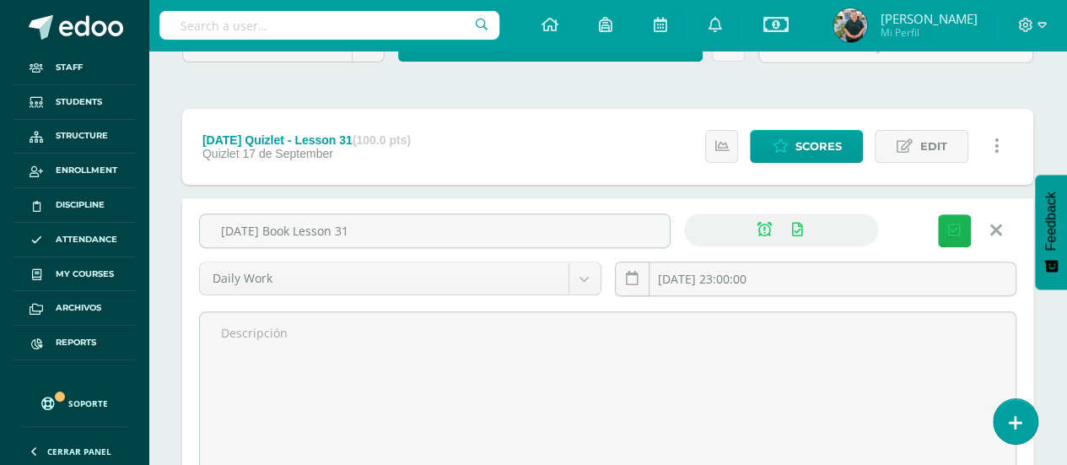
click at [961, 234] on button "Save" at bounding box center [954, 230] width 33 height 33
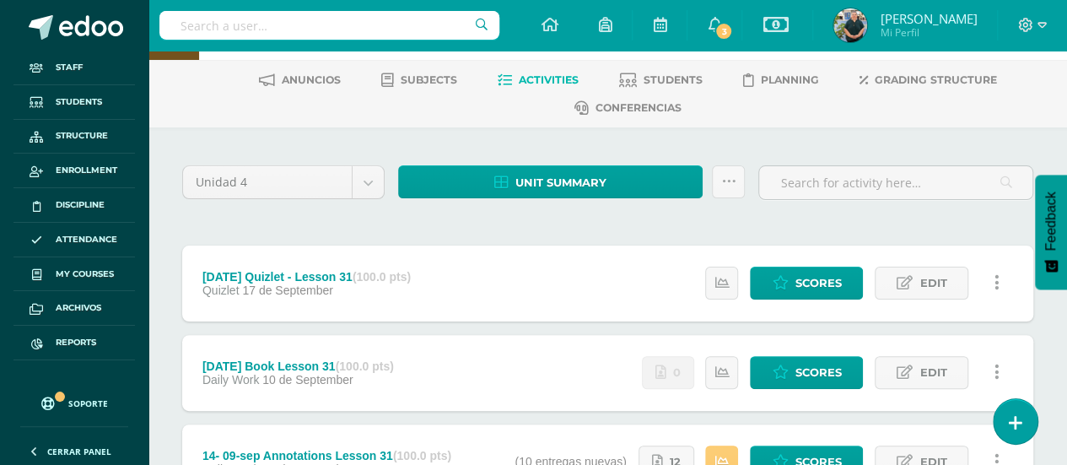
scroll to position [50, 0]
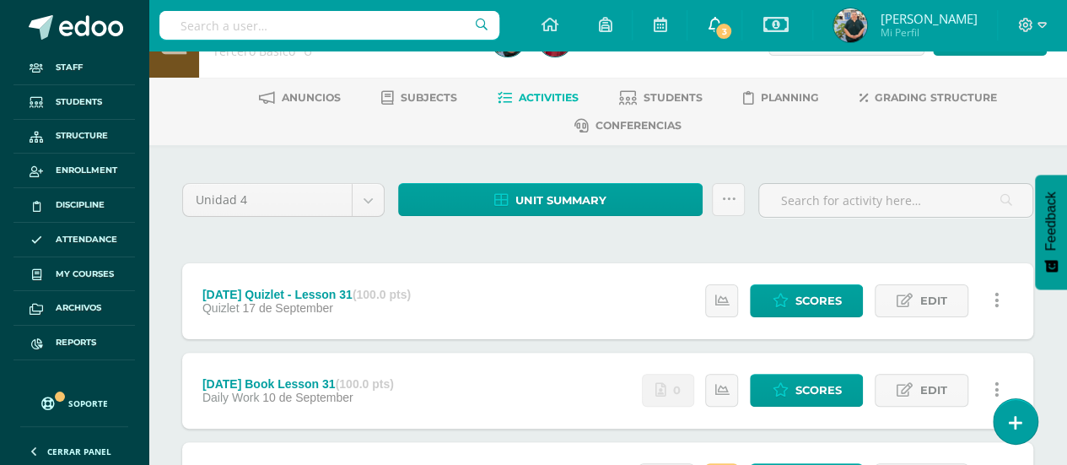
click at [717, 30] on span "3" at bounding box center [723, 31] width 19 height 19
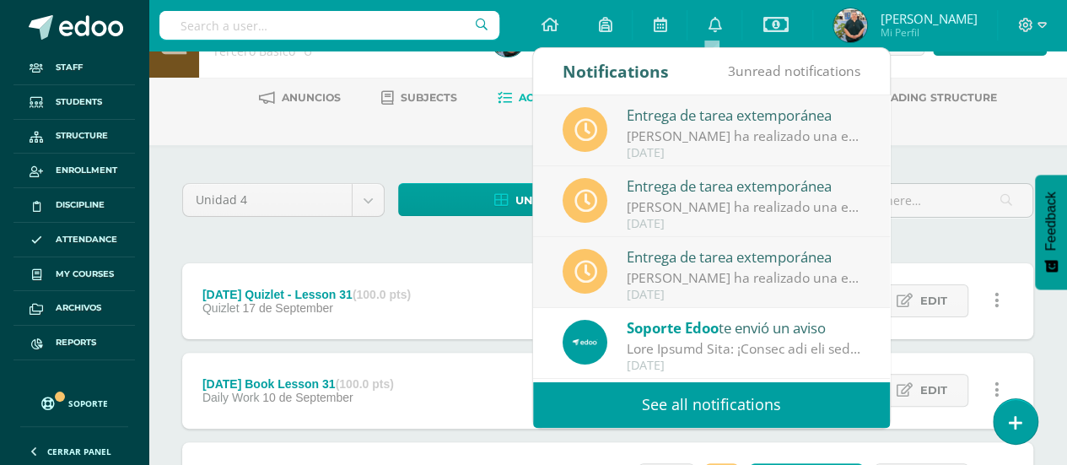
click at [681, 400] on link "See all notifications" at bounding box center [711, 404] width 357 height 46
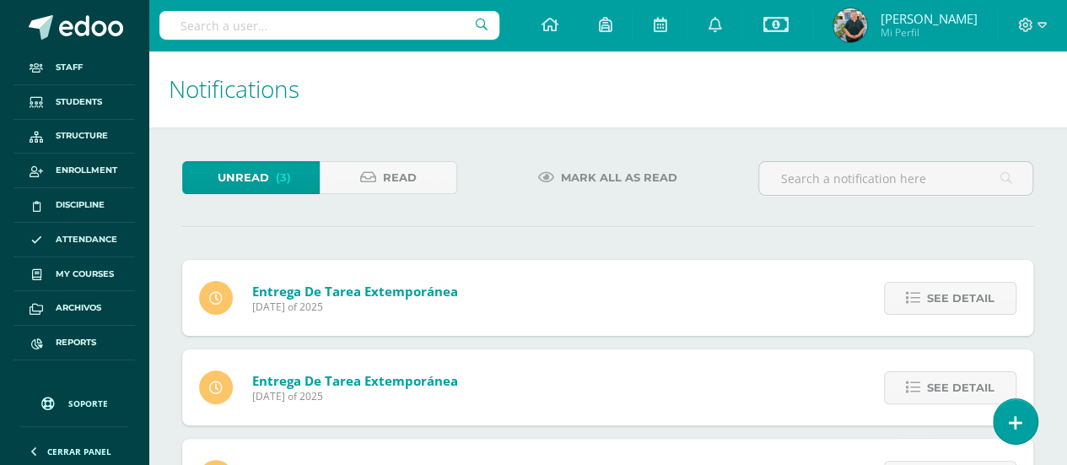
click at [631, 170] on span "Mark all as read" at bounding box center [619, 177] width 116 height 31
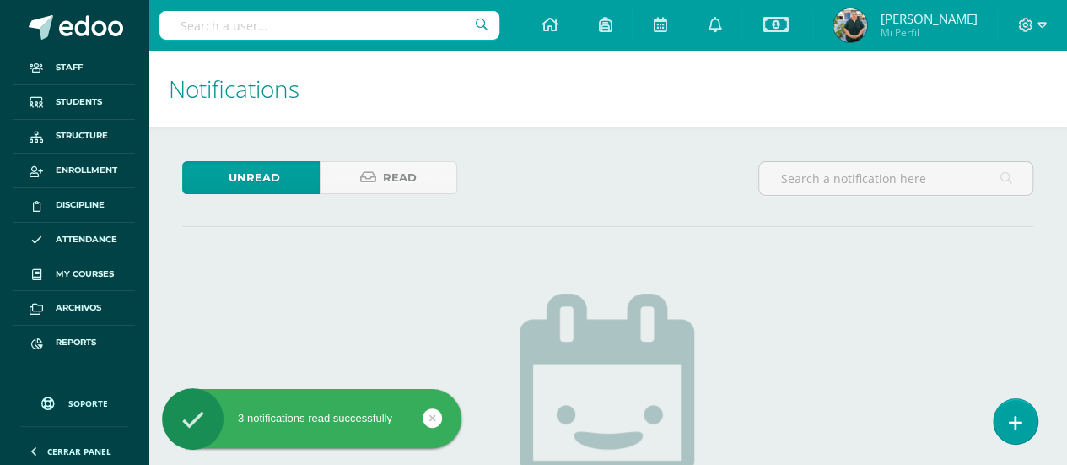
click at [545, 24] on icon at bounding box center [549, 24] width 17 height 15
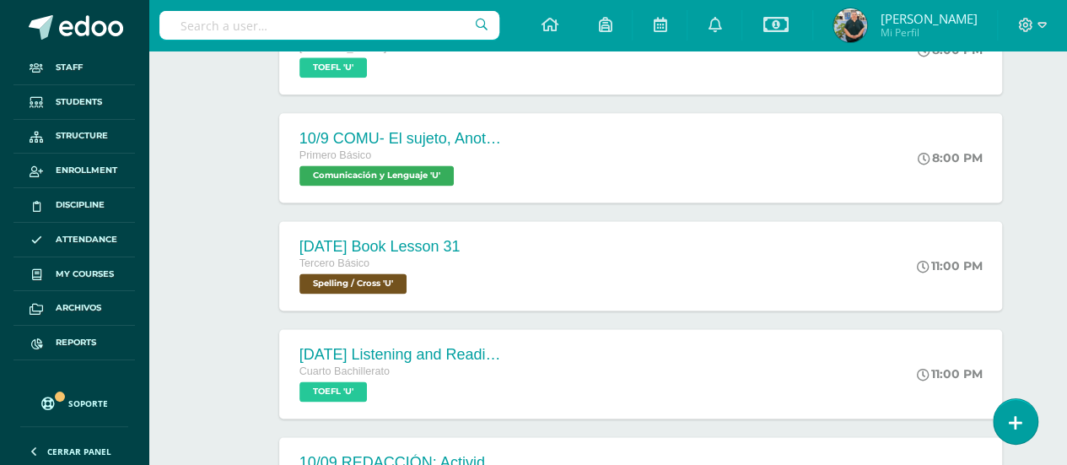
scroll to position [1051, 0]
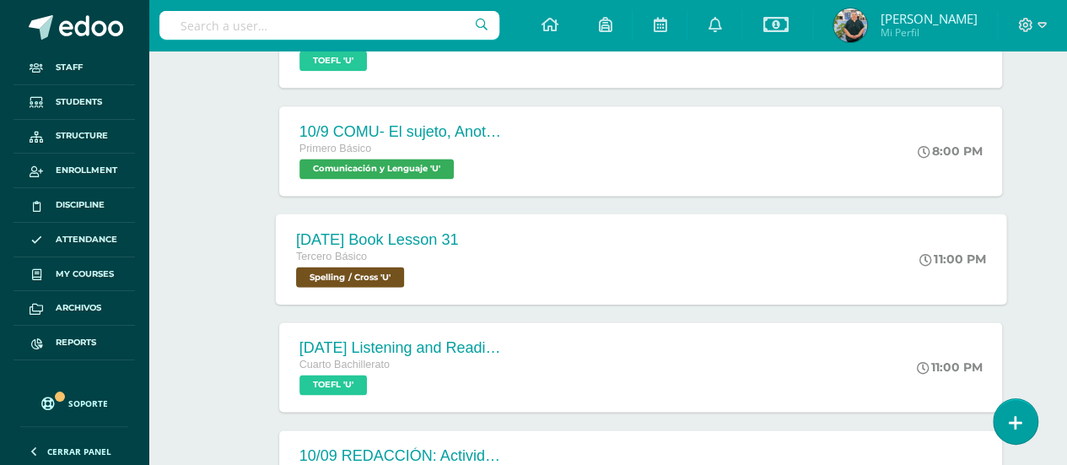
click at [762, 261] on div "[DATE] Book Lesson 31 Tercero Básico Spelling / Cross 'U' 11:00 PM [DATE] Book …" at bounding box center [640, 258] width 730 height 90
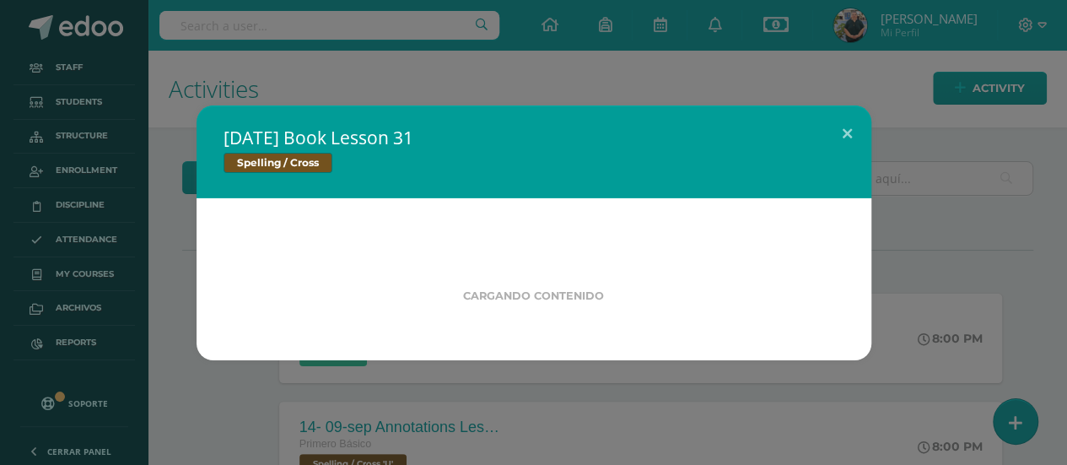
scroll to position [0, 0]
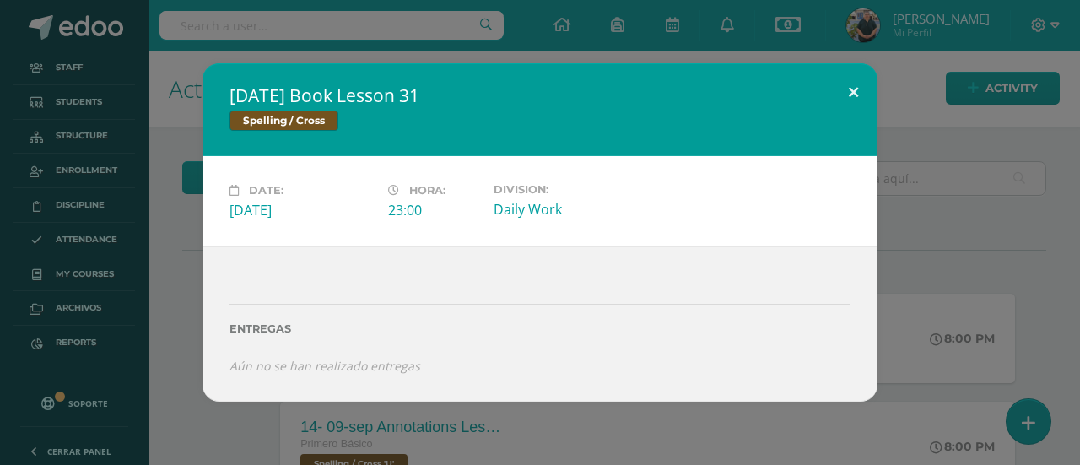
click at [855, 87] on button at bounding box center [853, 91] width 48 height 57
